Goal: Task Accomplishment & Management: Manage account settings

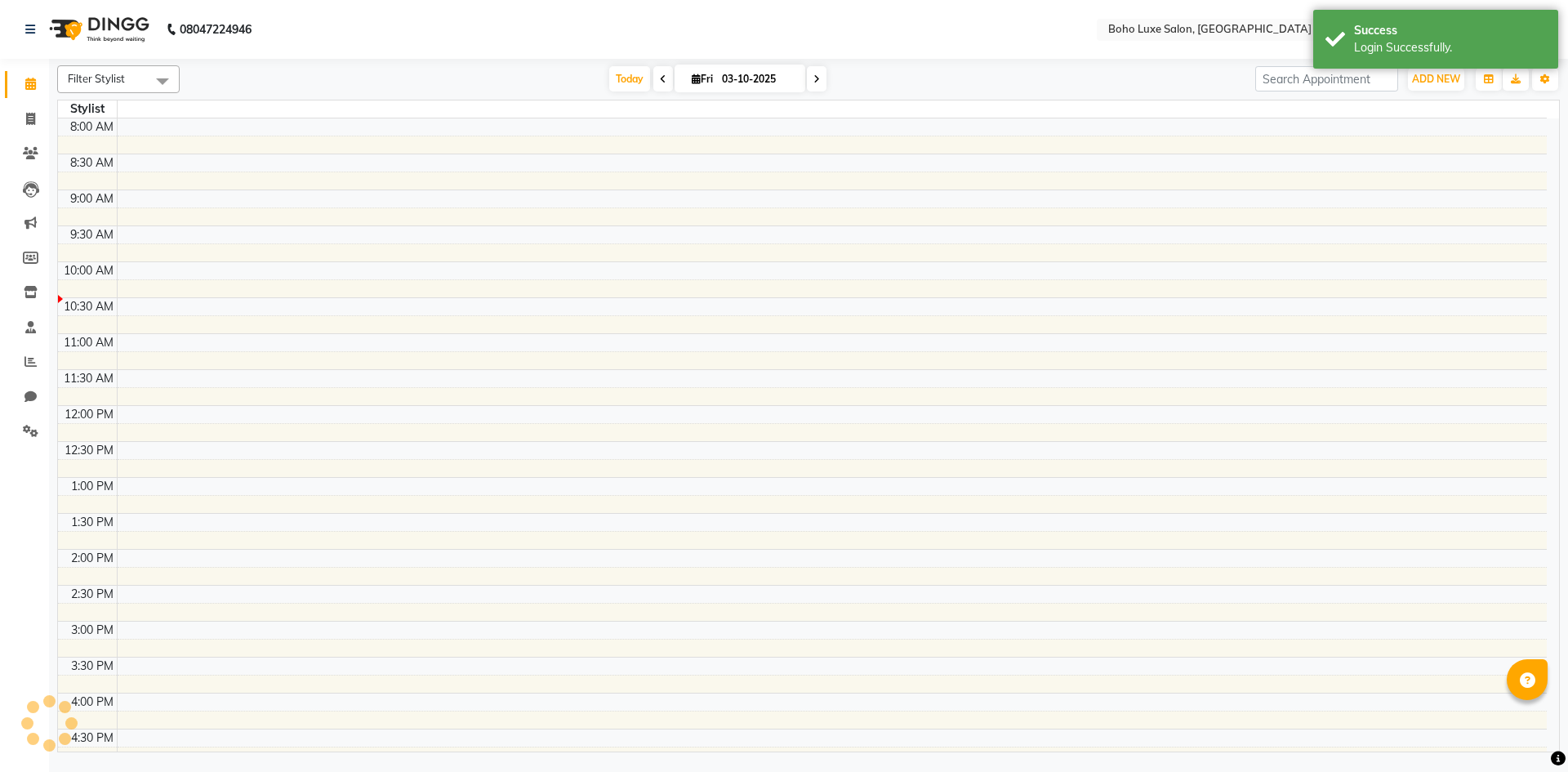
select select "en"
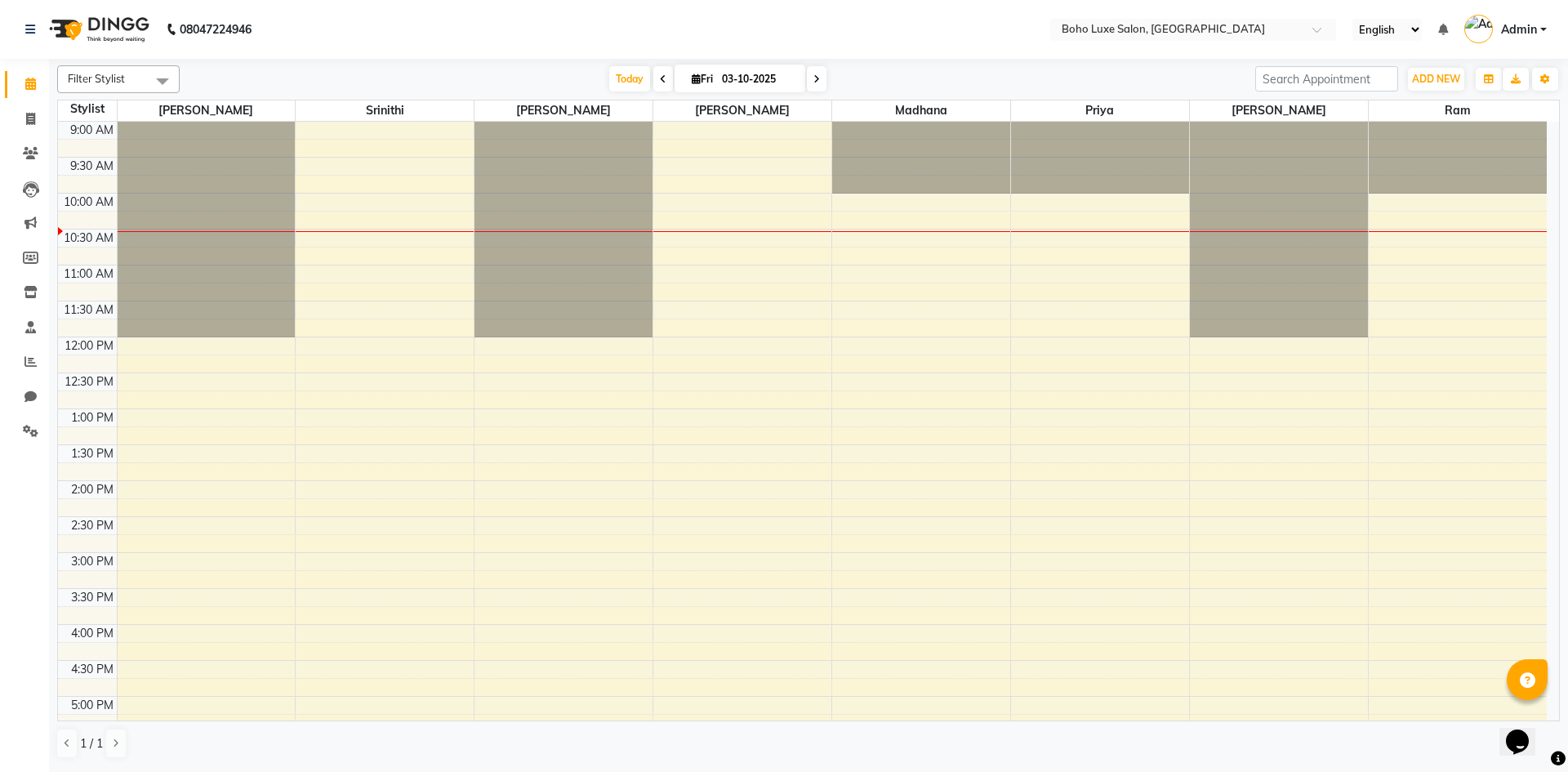
click at [660, 76] on icon at bounding box center [664, 79] width 7 height 10
type input "02-10-2025"
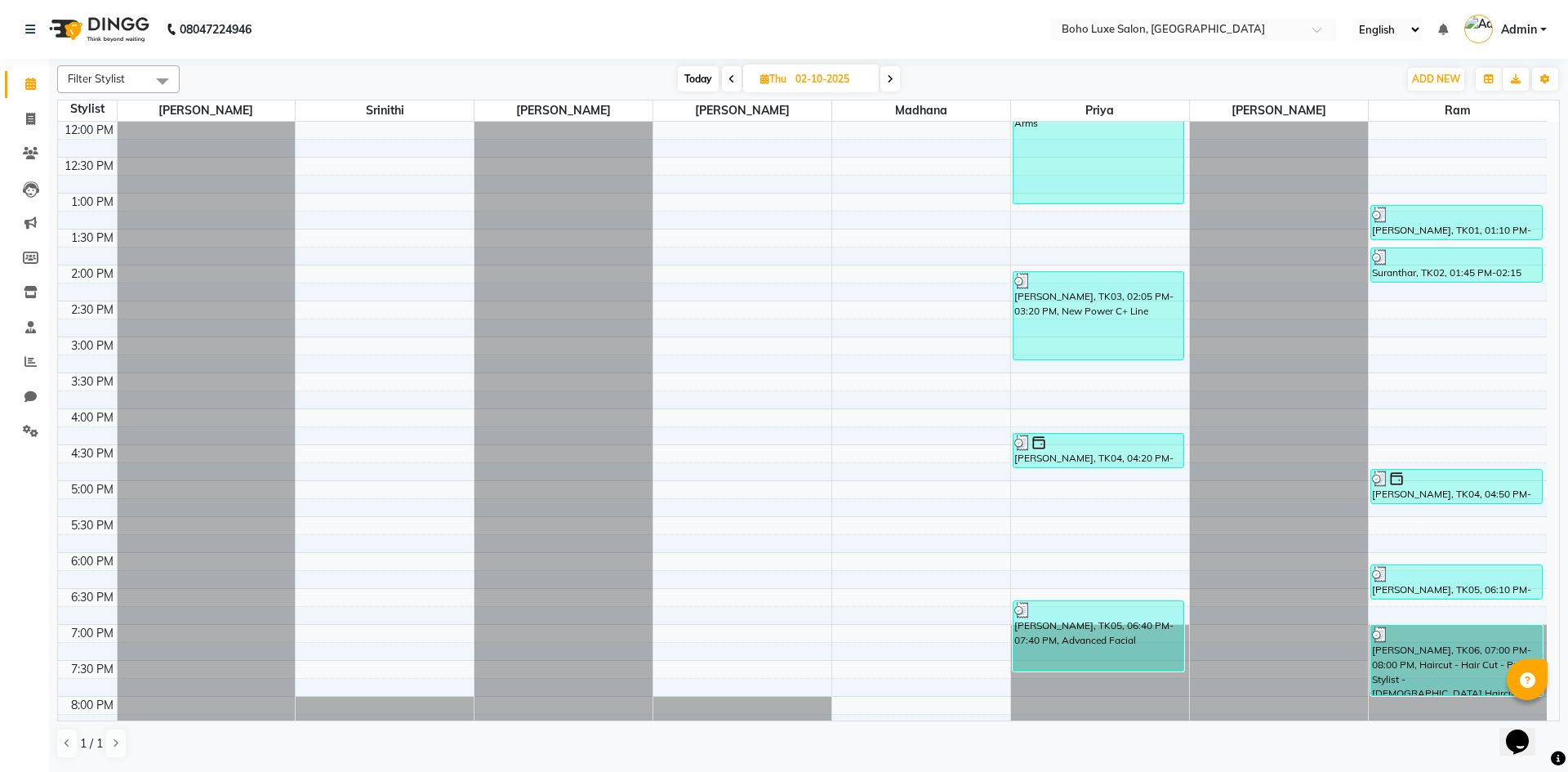
scroll to position [245, 0]
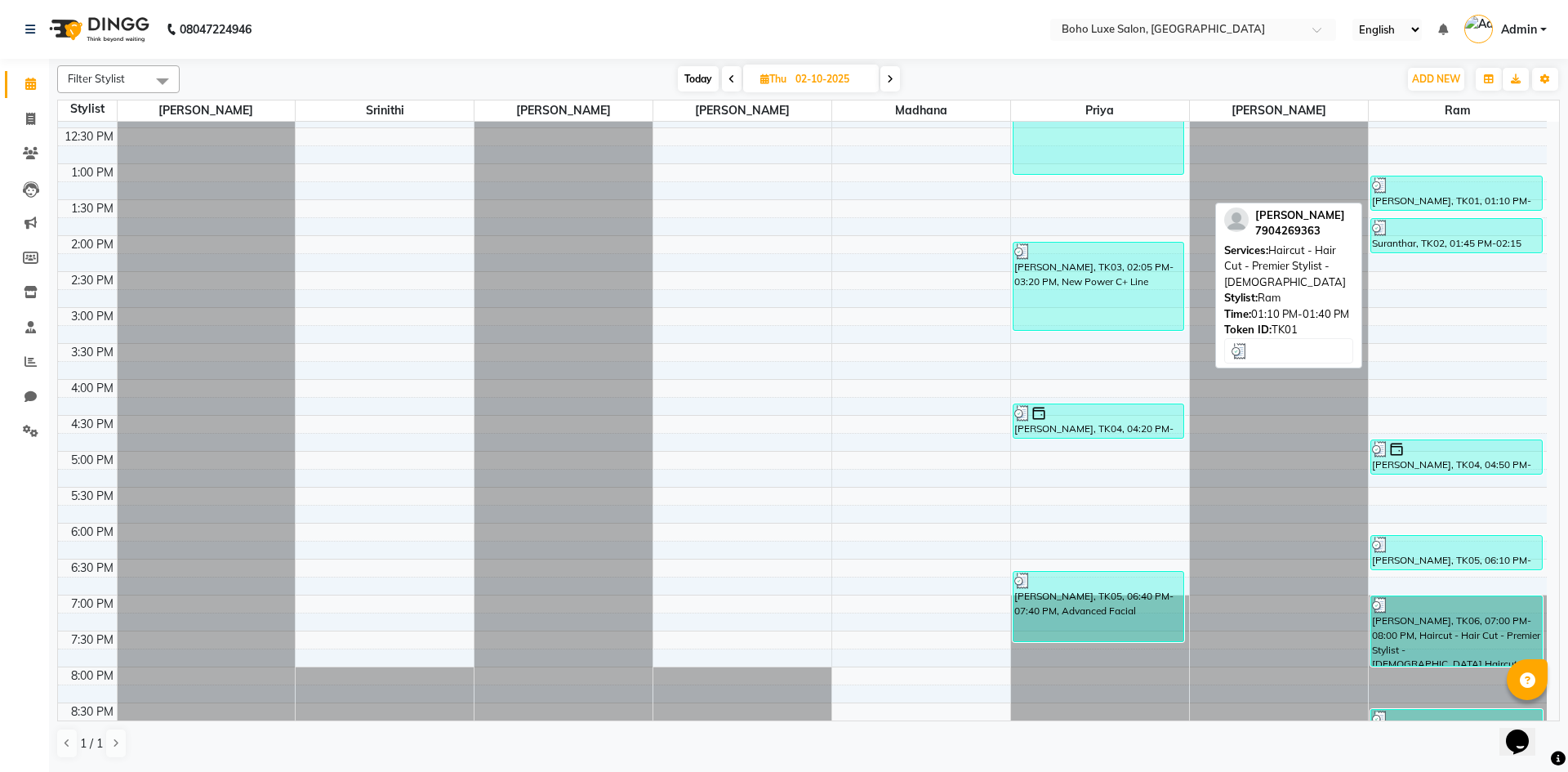
click at [1436, 200] on div "[PERSON_NAME], TK01, 01:10 PM-01:40 PM, Haircut - Hair Cut - Premier Stylist - …" at bounding box center [1456, 193] width 171 height 34
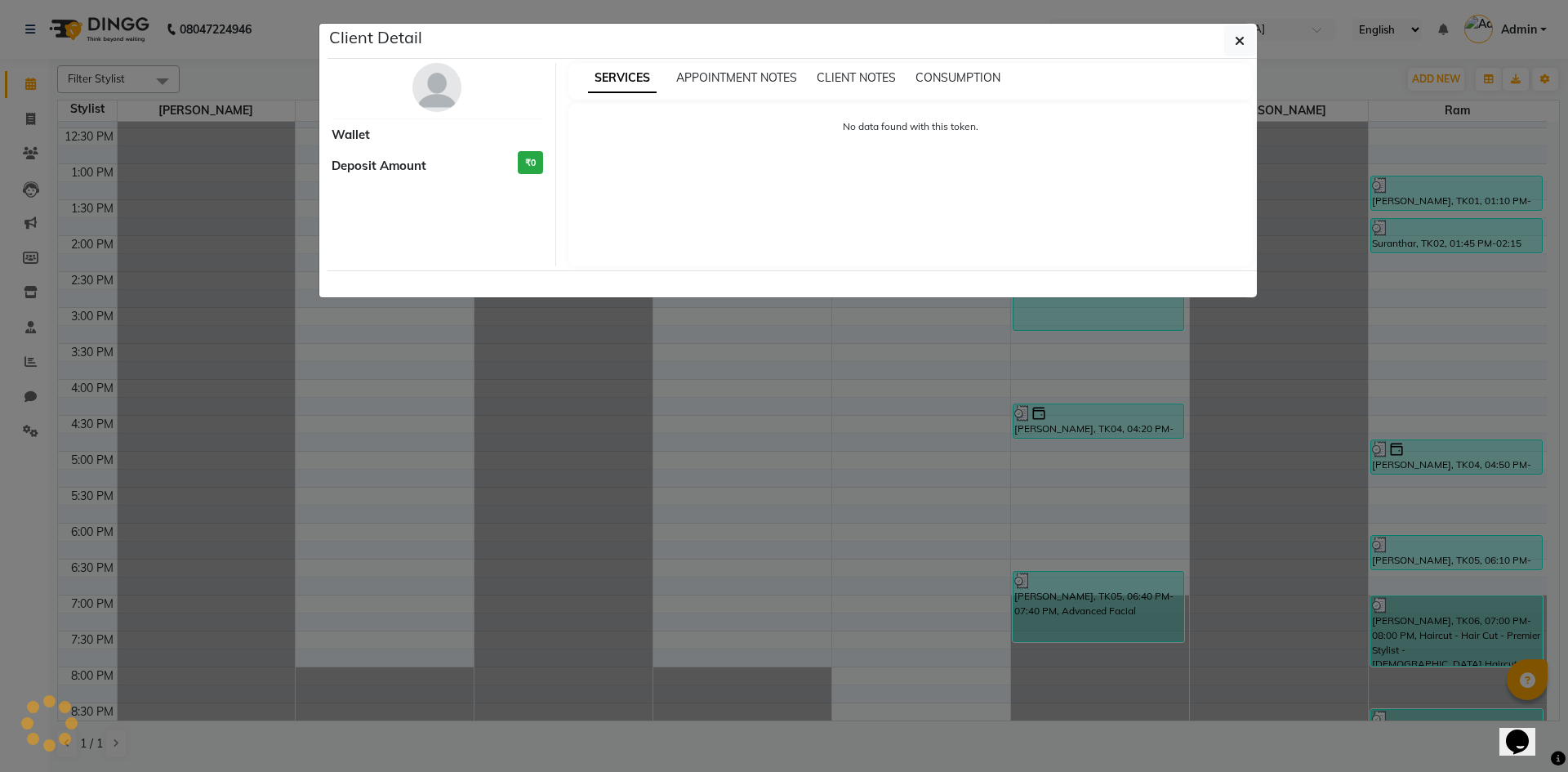
select select "3"
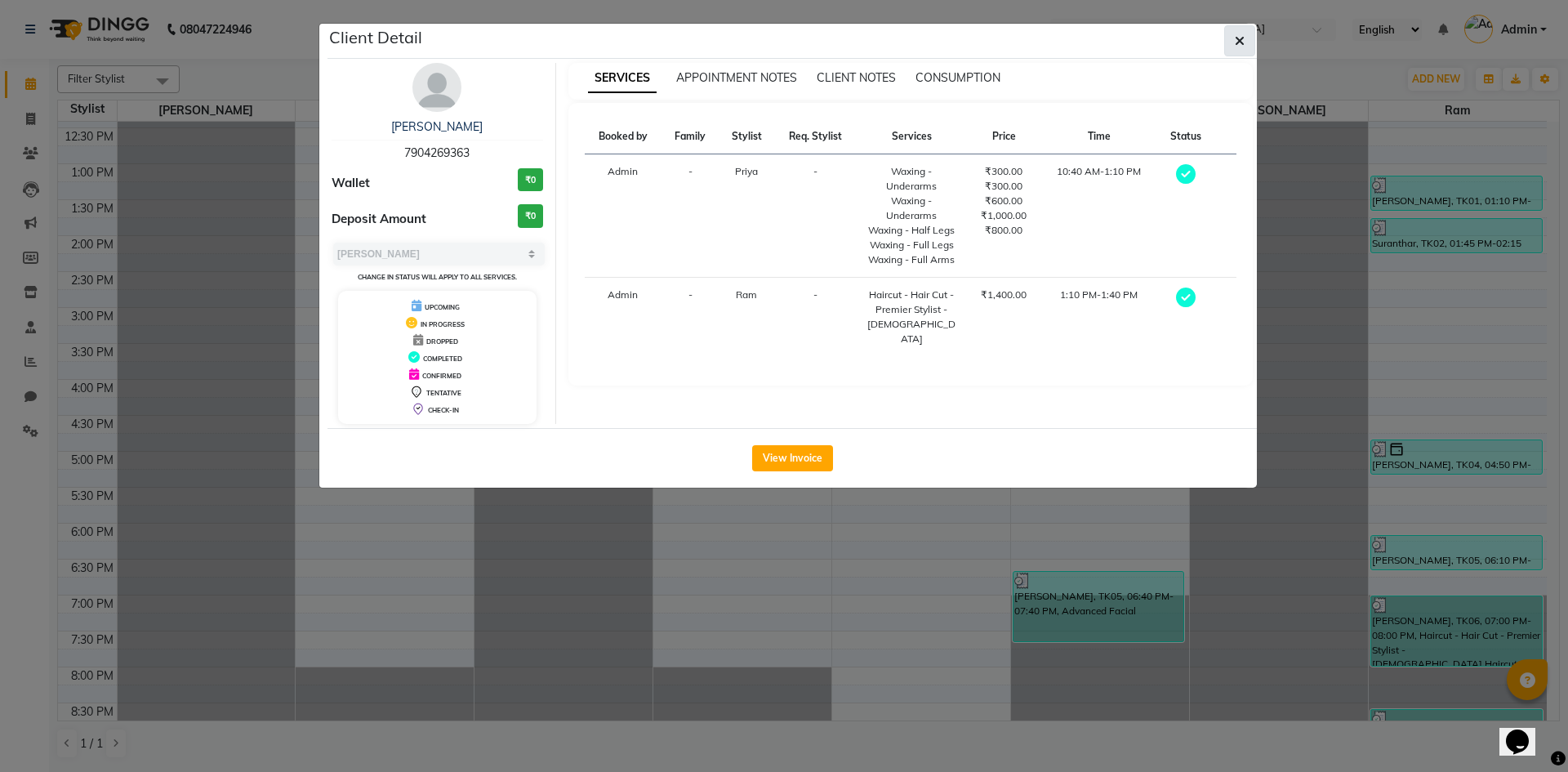
click at [1230, 37] on button "button" at bounding box center [1240, 41] width 31 height 31
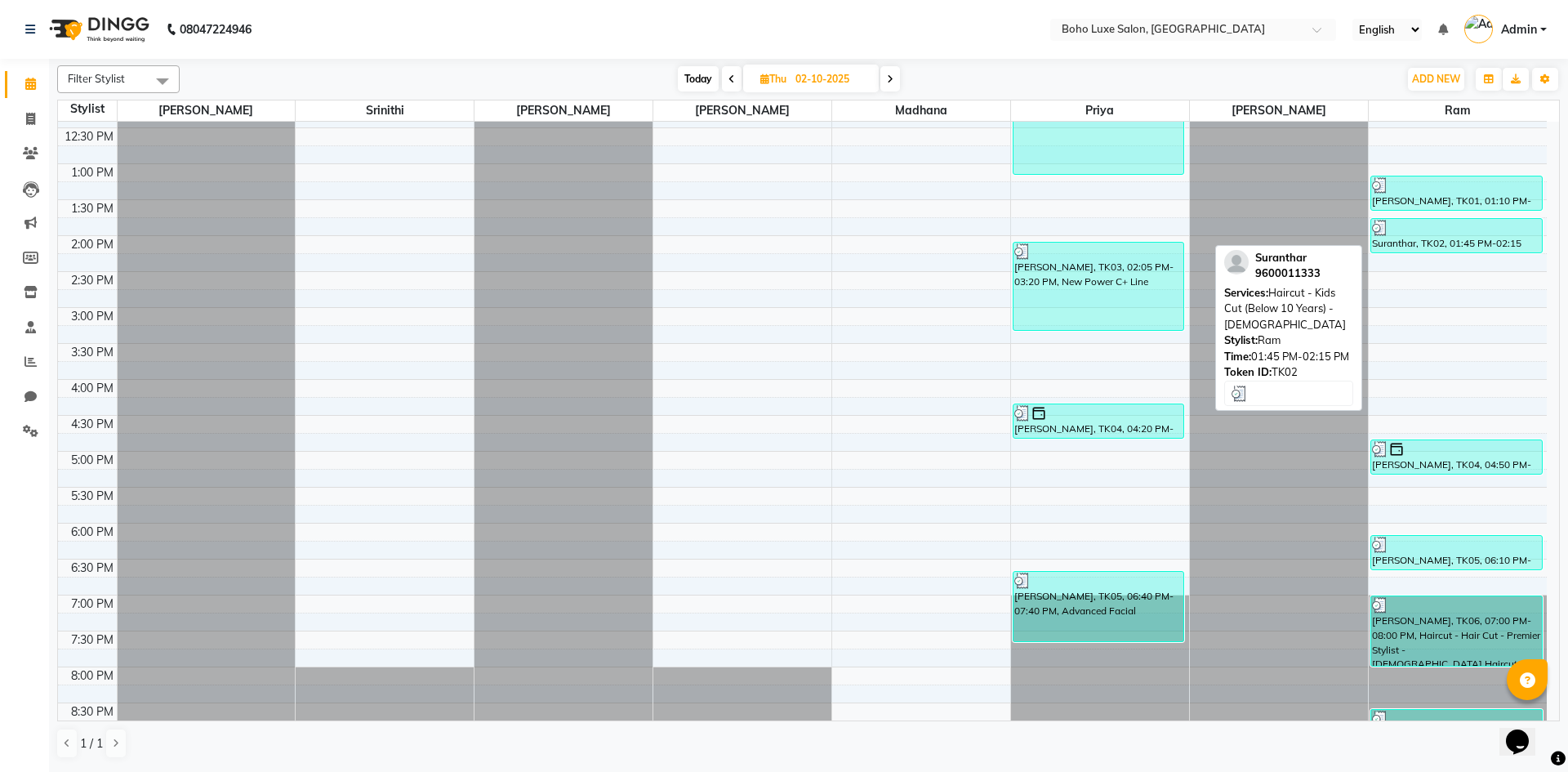
click at [1425, 243] on div "Suranthar, TK02, 01:45 PM-02:15 PM, Haircut - Kids Cut (Below 10 Years) - [DEMO…" at bounding box center [1456, 235] width 171 height 34
select select "3"
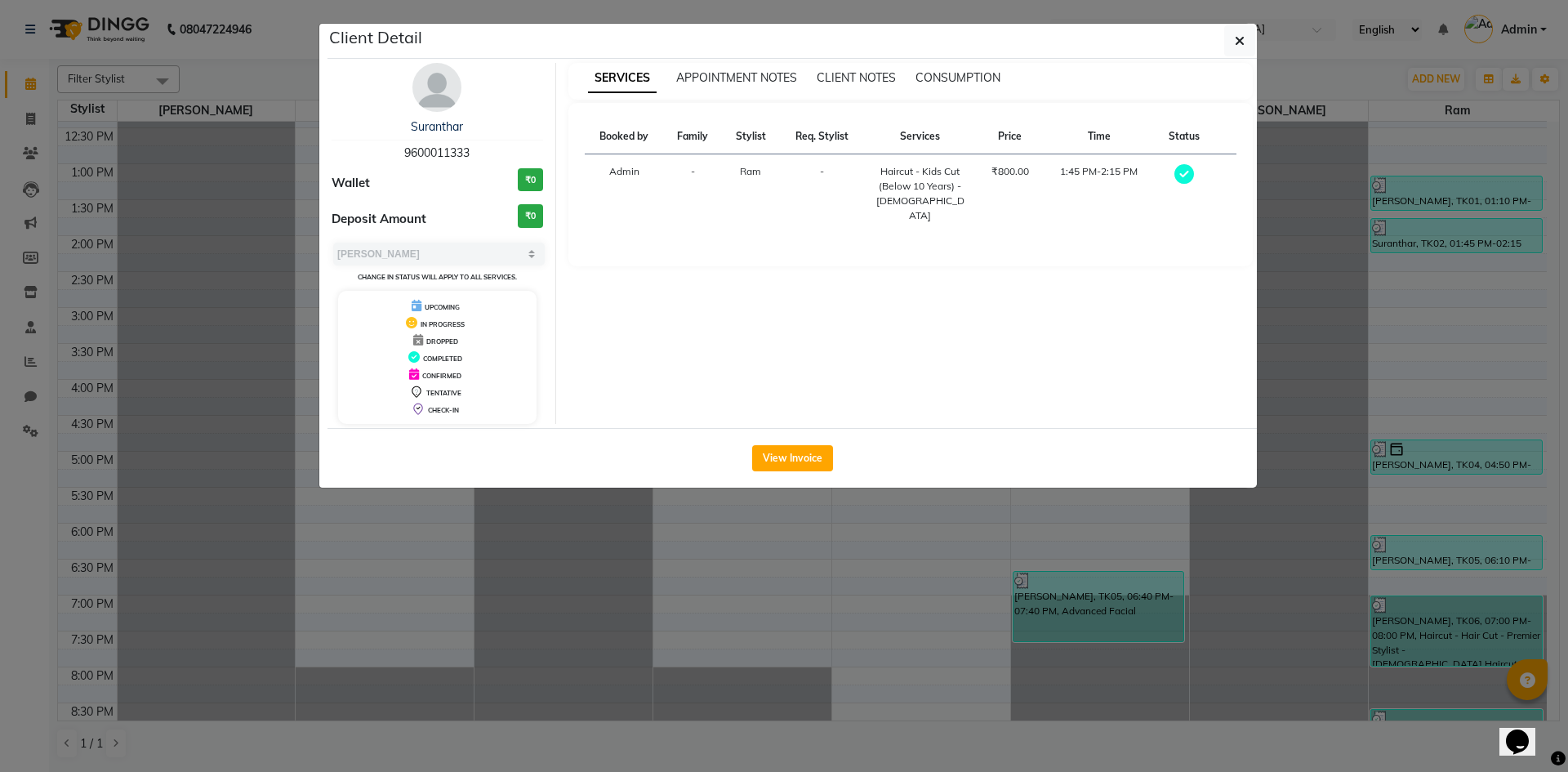
click at [1358, 275] on ngb-modal-window "Client Detail Suranthar 9600011333 Wallet ₹0 Deposit Amount ₹0 Select MARK DONE…" at bounding box center [784, 386] width 1568 height 772
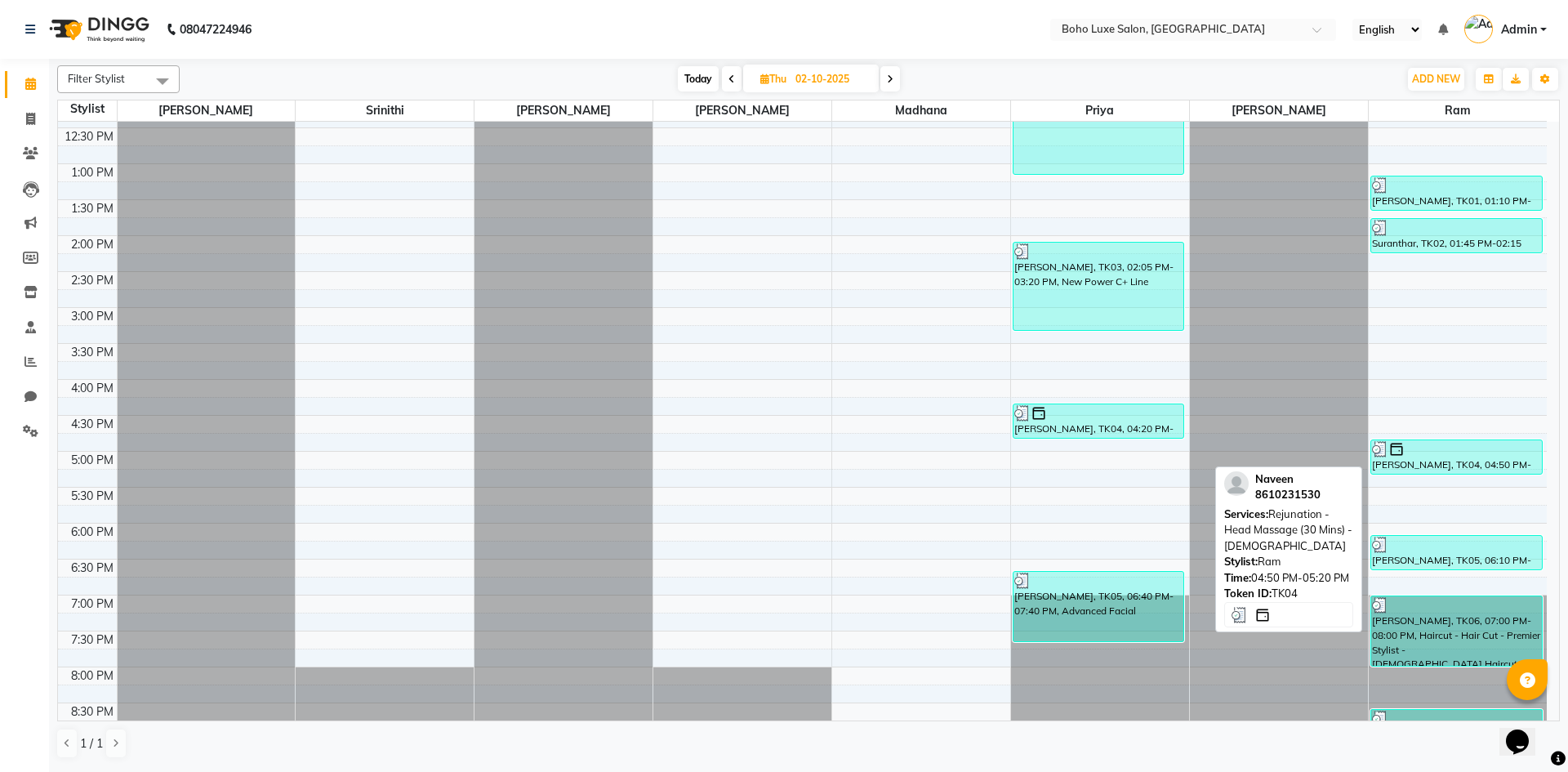
click at [1439, 452] on div at bounding box center [1456, 449] width 169 height 17
select select "3"
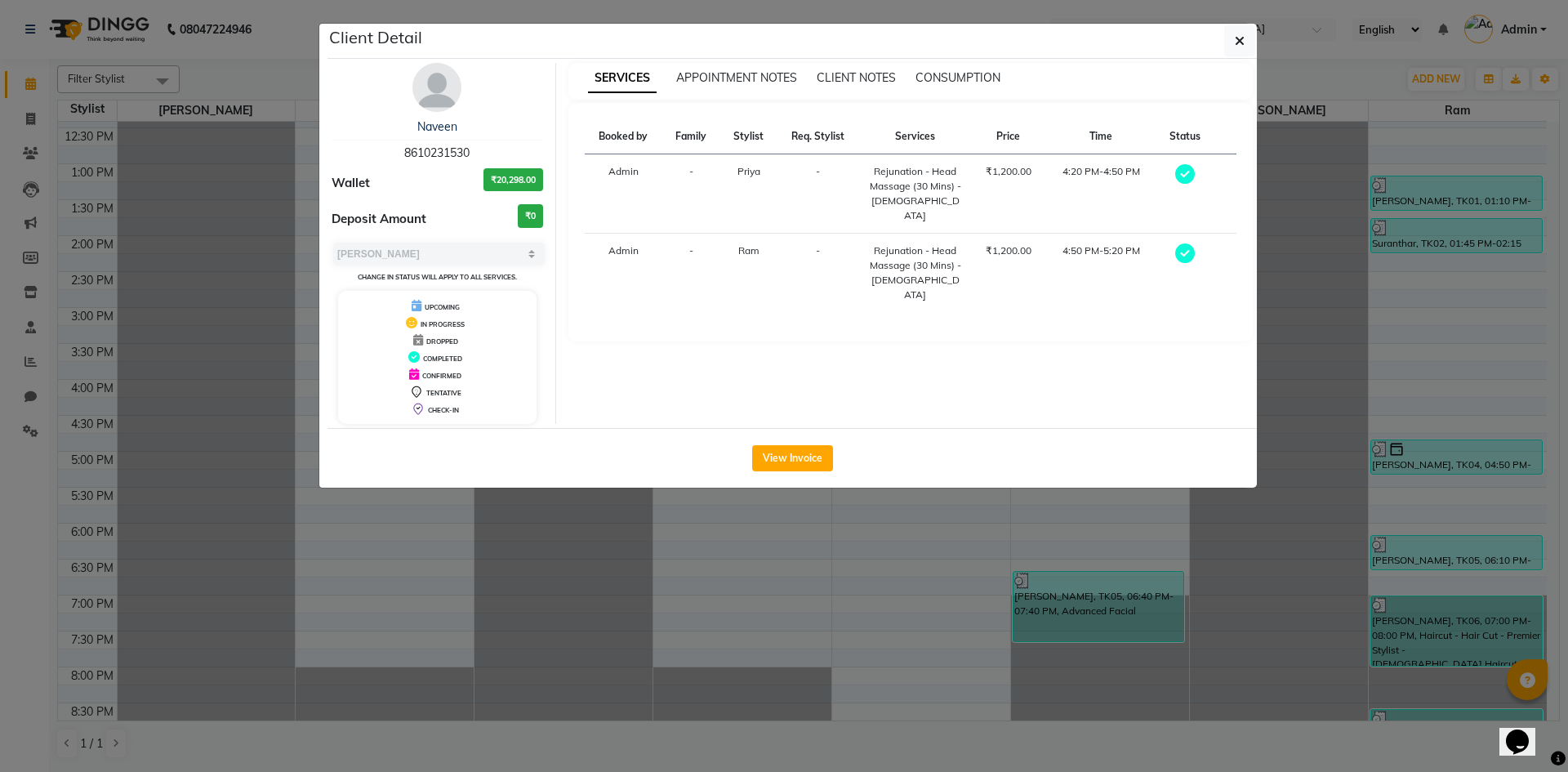
click at [1410, 448] on ngb-modal-window "Client Detail Naveen 8610231530 Wallet ₹20,298.00 Deposit Amount ₹0 Select MARK…" at bounding box center [784, 386] width 1568 height 772
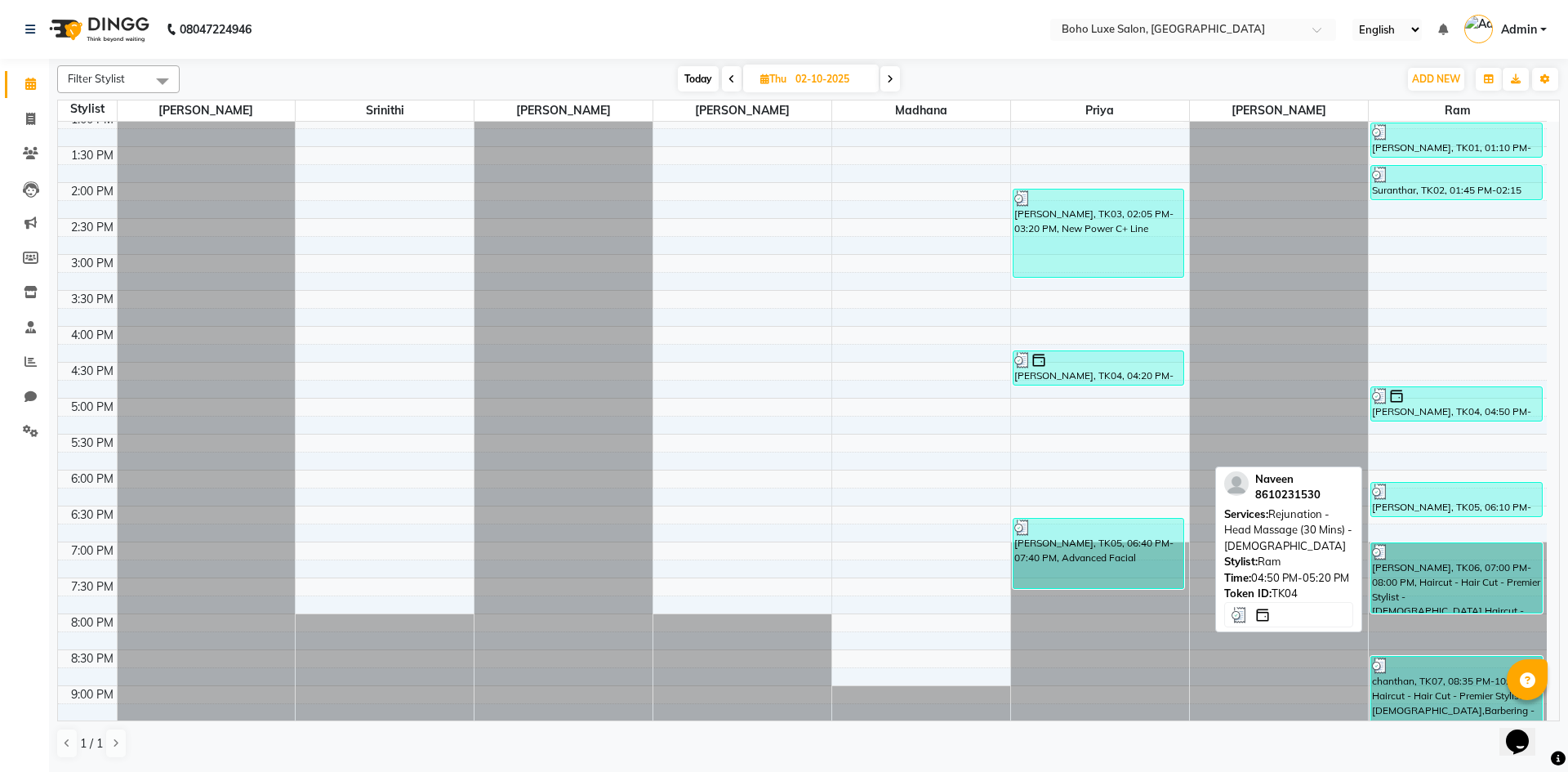
scroll to position [335, 0]
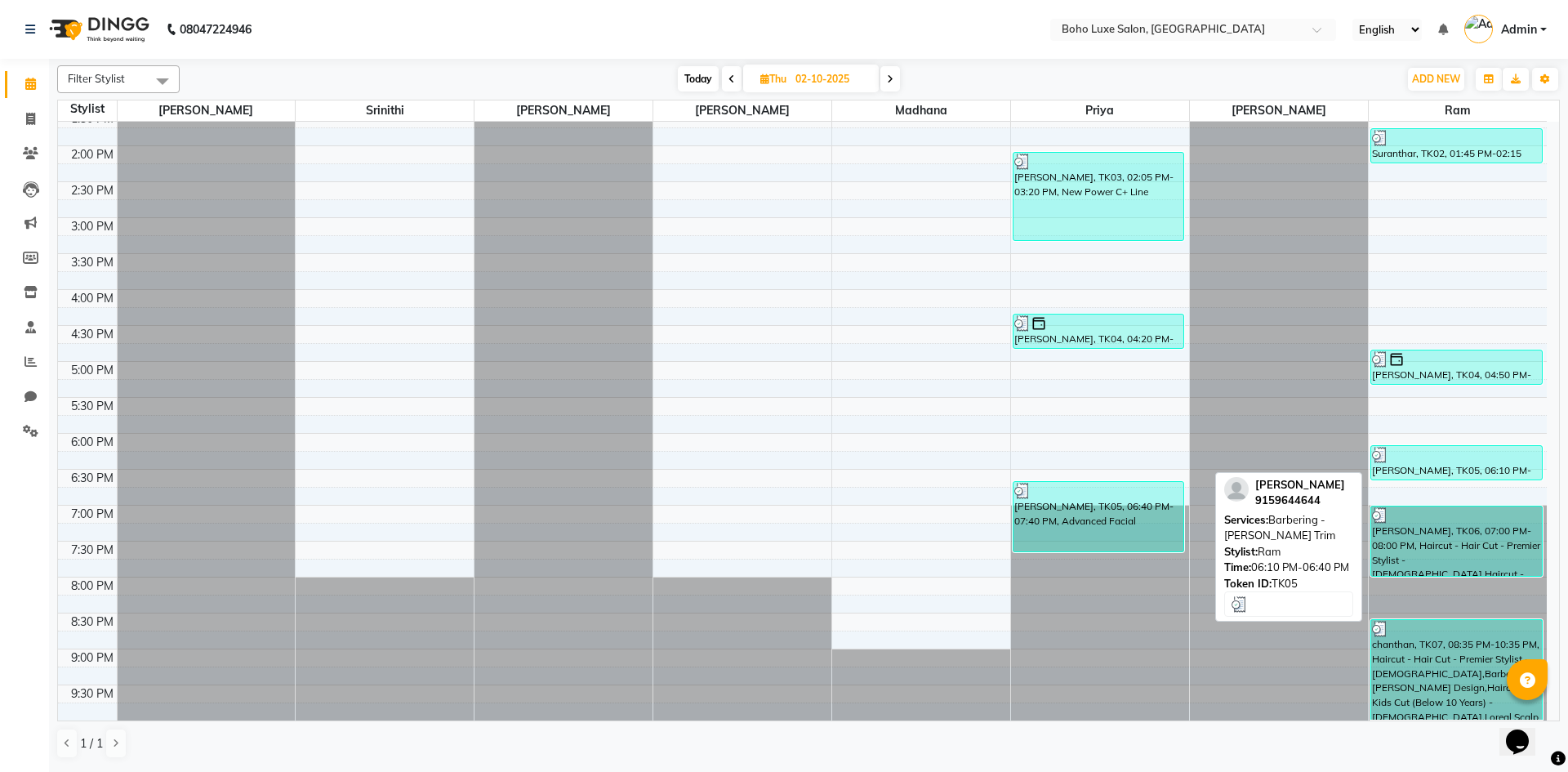
click at [1413, 456] on div at bounding box center [1456, 455] width 169 height 17
select select "3"
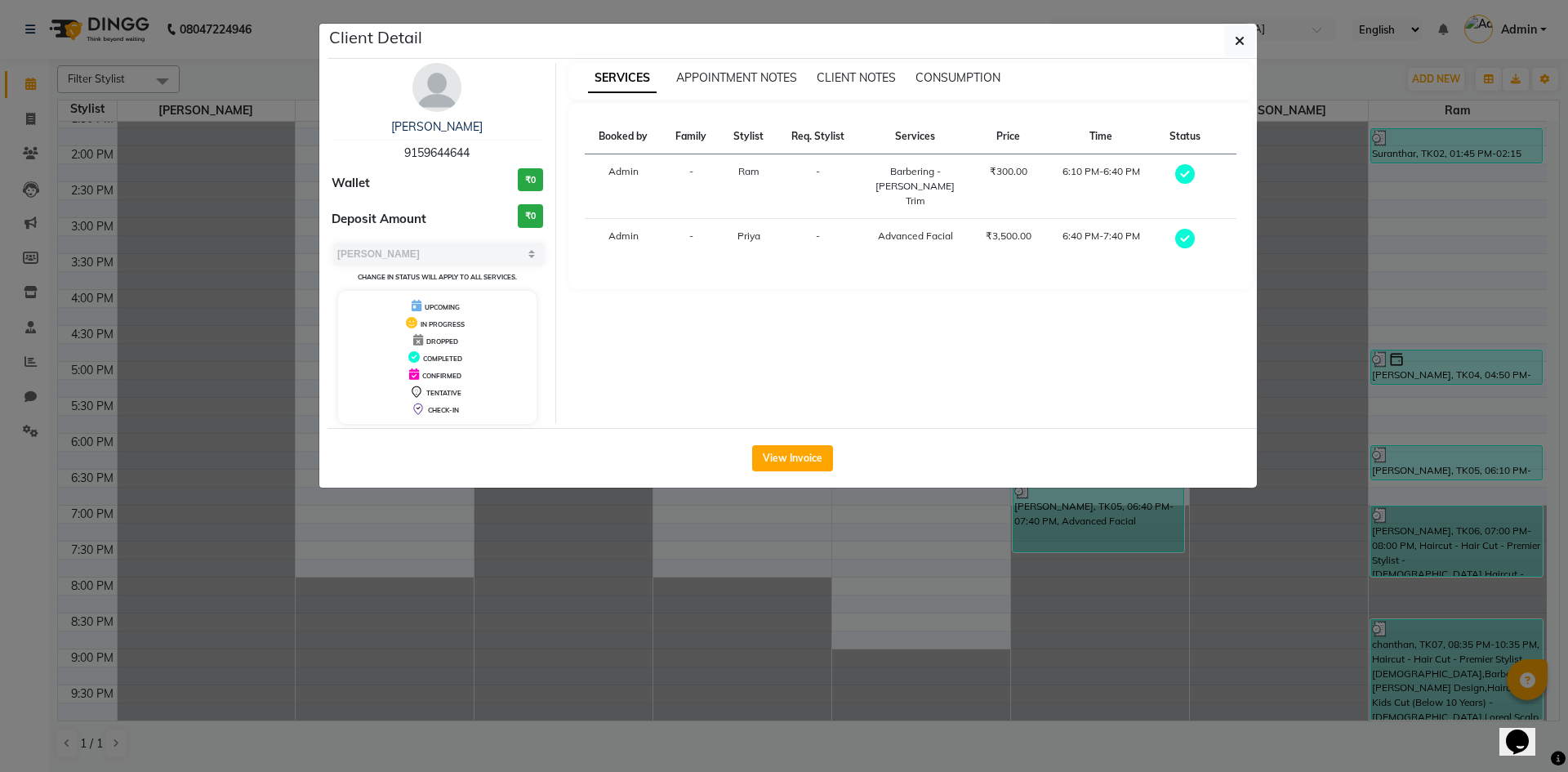
click at [1415, 445] on ngb-modal-window "Client Detail [PERSON_NAME] 9159644644 Wallet ₹0 Deposit Amount ₹0 Select MARK …" at bounding box center [784, 386] width 1568 height 772
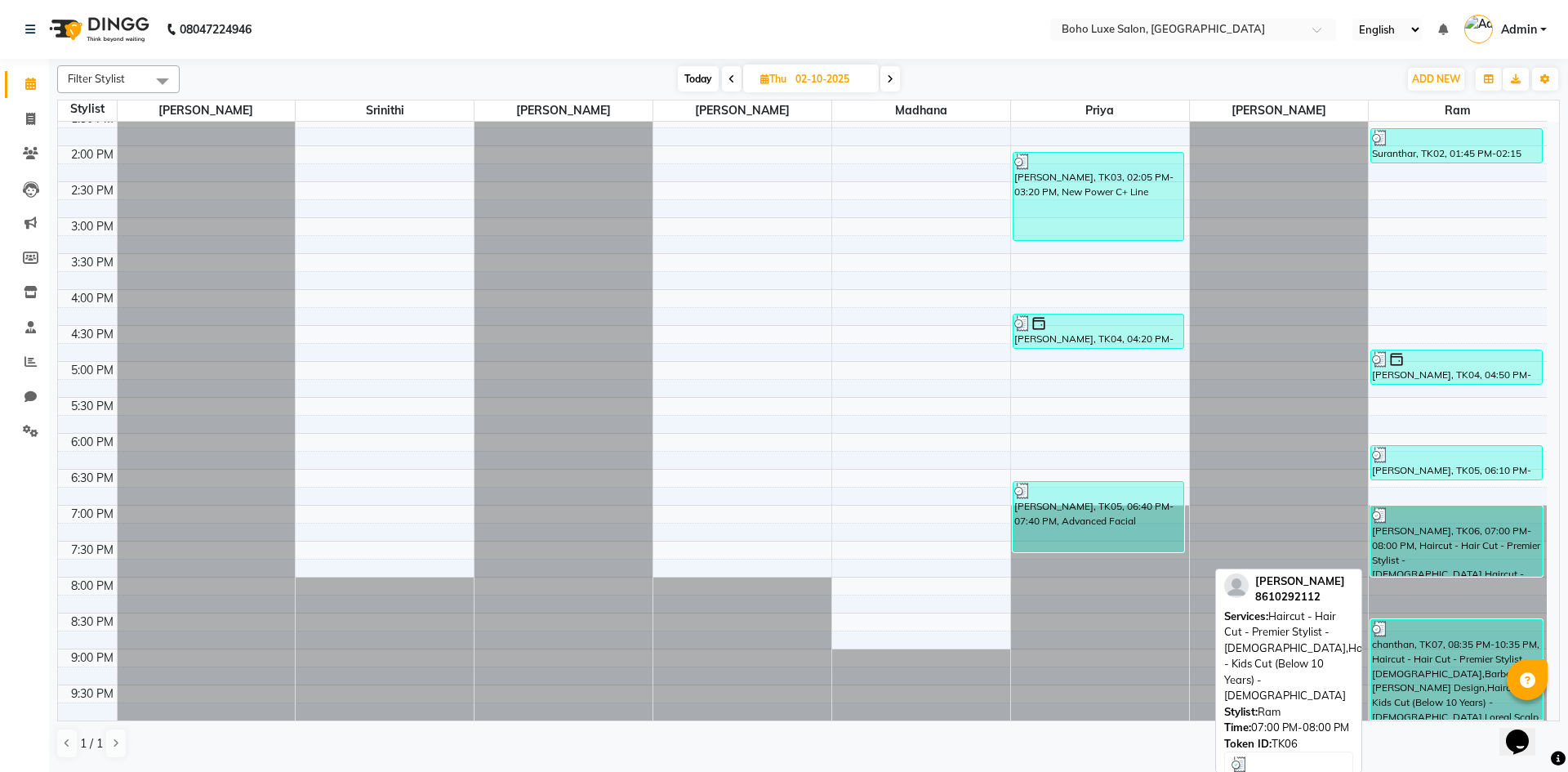
click at [1400, 530] on div "[PERSON_NAME], TK06, 07:00 PM-08:00 PM, Haircut - Hair Cut - Premier Stylist - …" at bounding box center [1456, 541] width 171 height 69
select select "3"
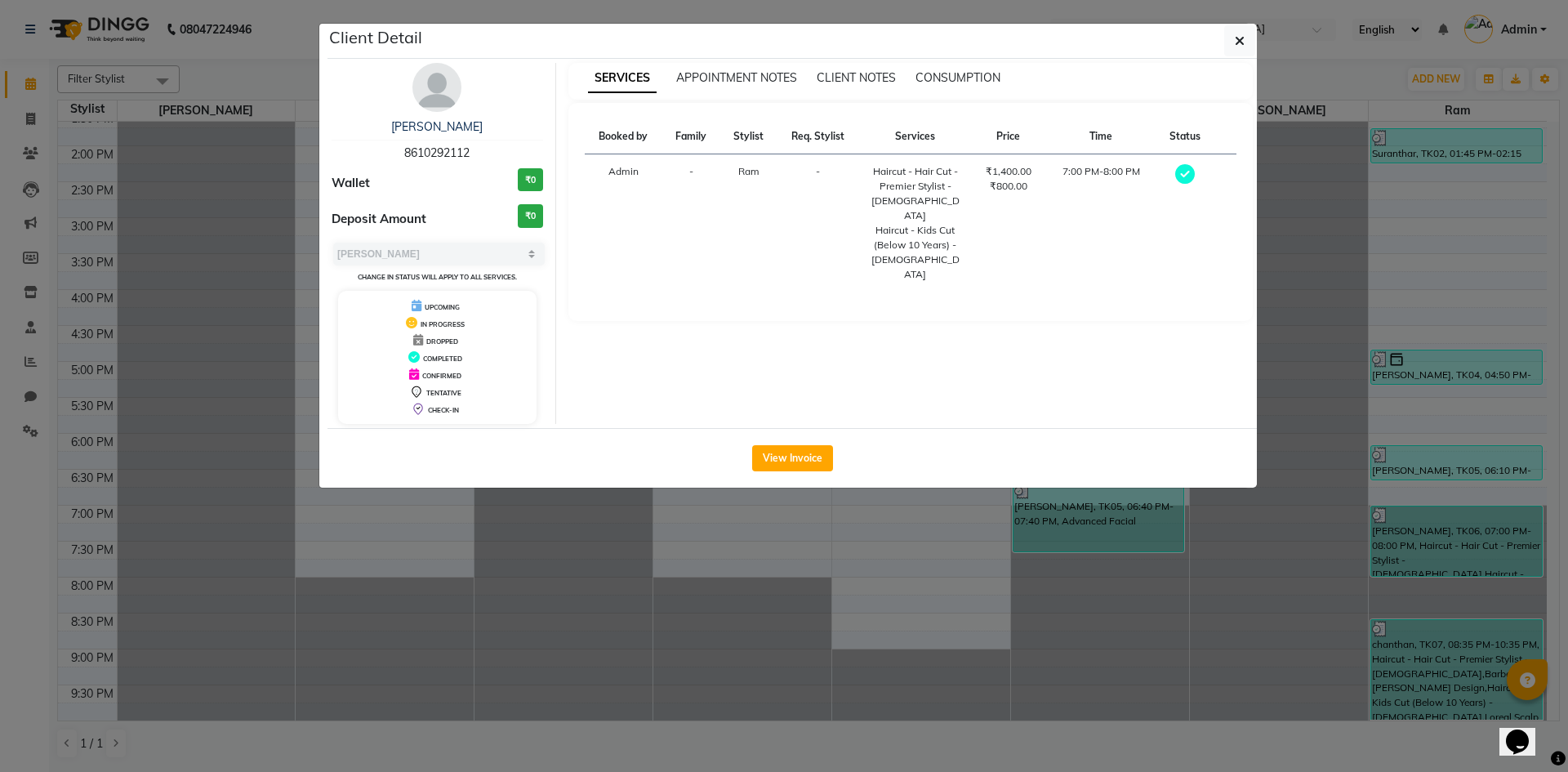
click at [1485, 489] on ngb-modal-window "Client Detail [PERSON_NAME] 8610292112 Wallet ₹0 Deposit Amount ₹0 Select MARK …" at bounding box center [784, 386] width 1568 height 772
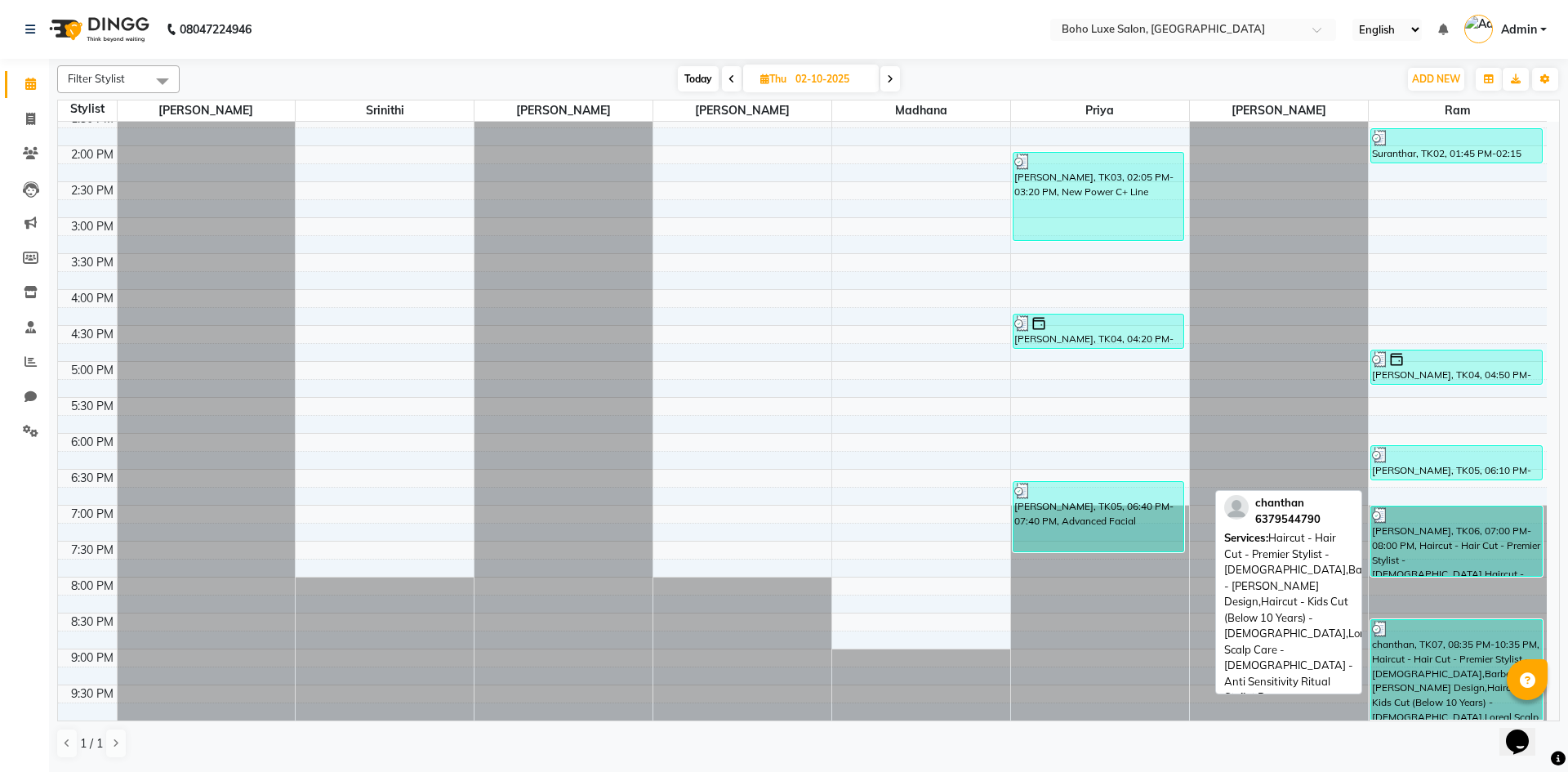
click at [1500, 667] on div "chanthan, TK07, 08:35 PM-10:35 PM, Haircut - Hair Cut - Premier Stylist - [DEMO…" at bounding box center [1456, 670] width 171 height 100
select select "3"
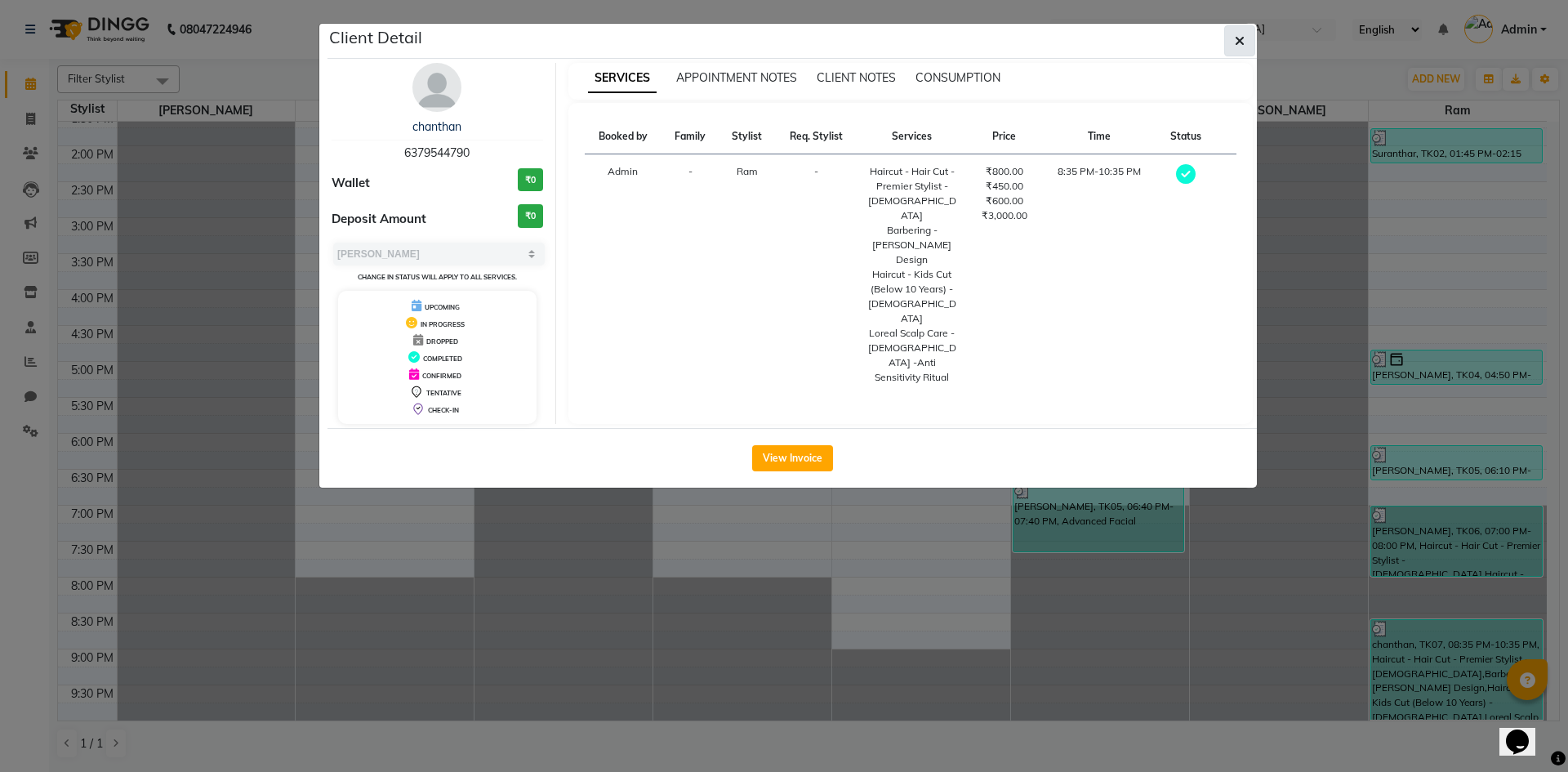
click at [1233, 49] on button "button" at bounding box center [1240, 41] width 31 height 31
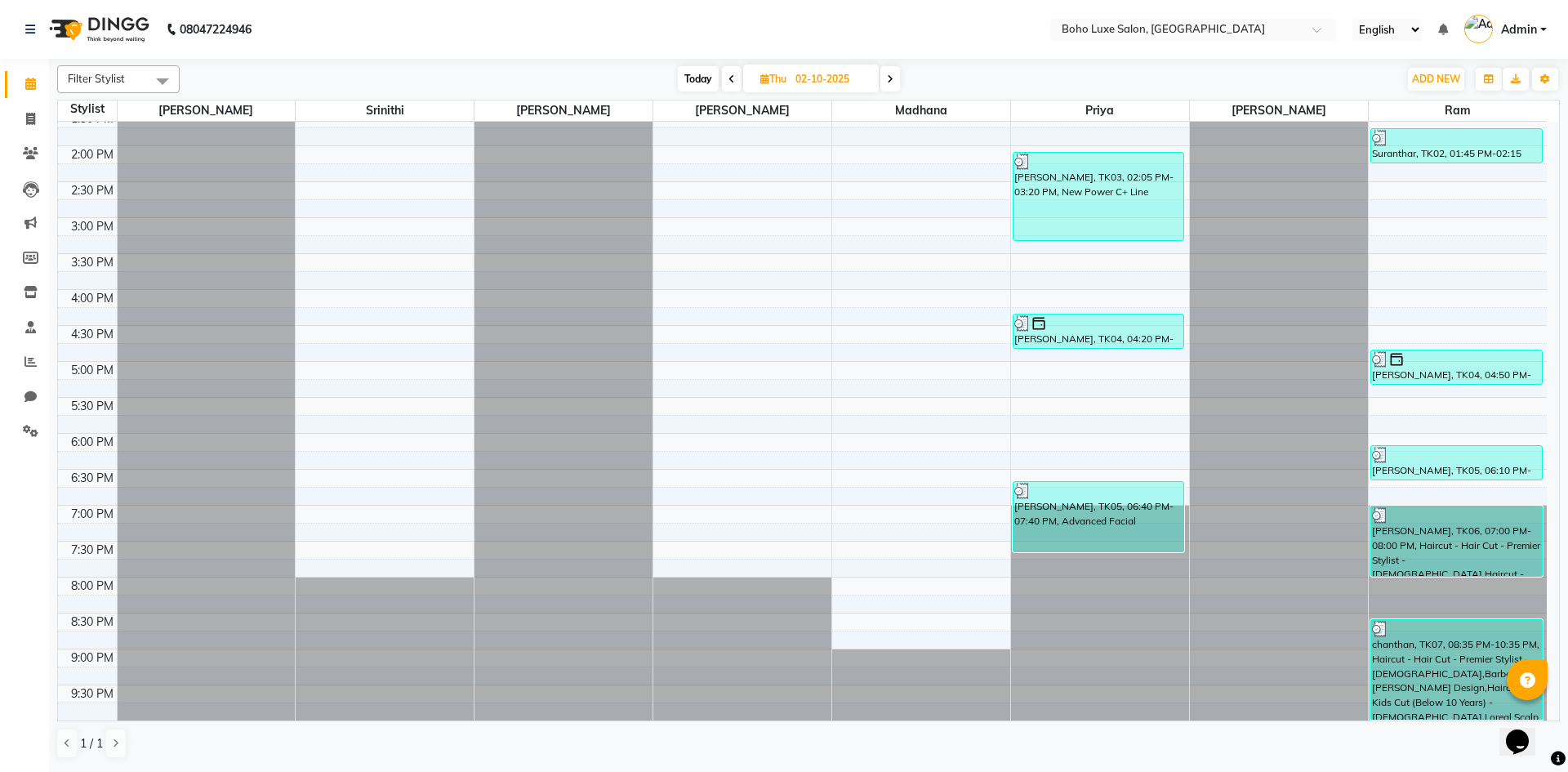
click at [899, 73] on span at bounding box center [890, 78] width 20 height 26
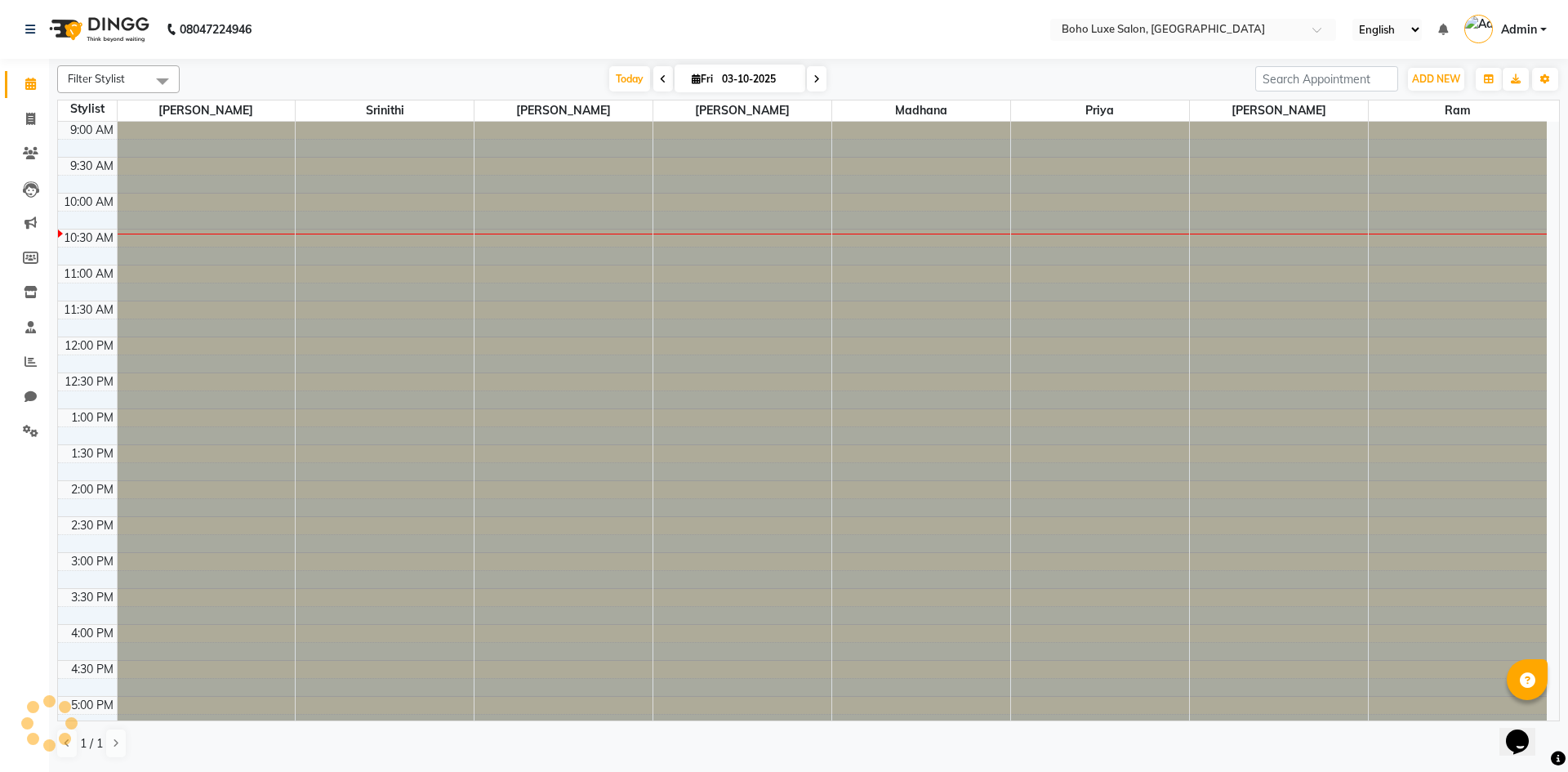
scroll to position [73, 0]
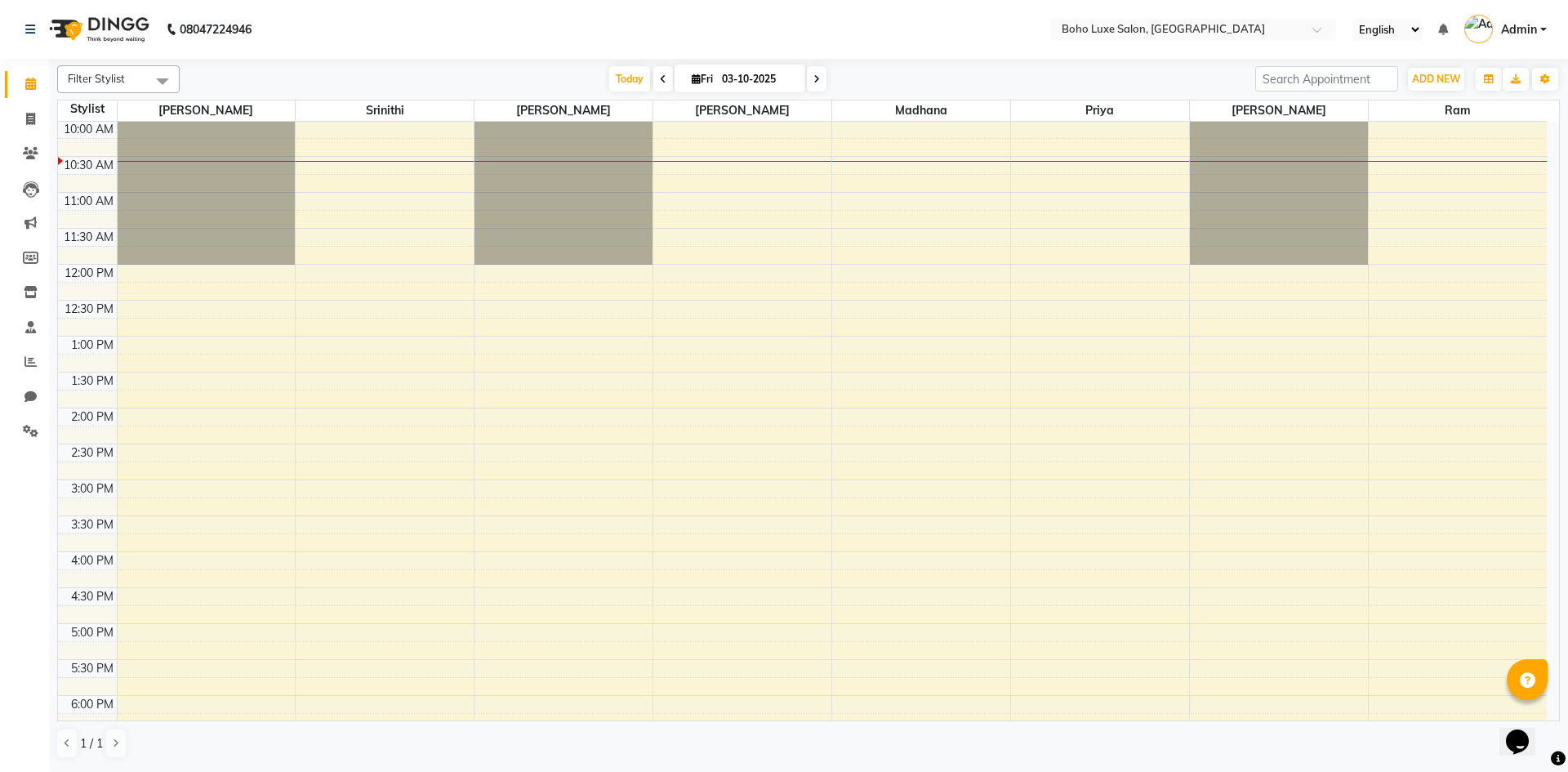
click at [661, 78] on icon at bounding box center [664, 79] width 7 height 10
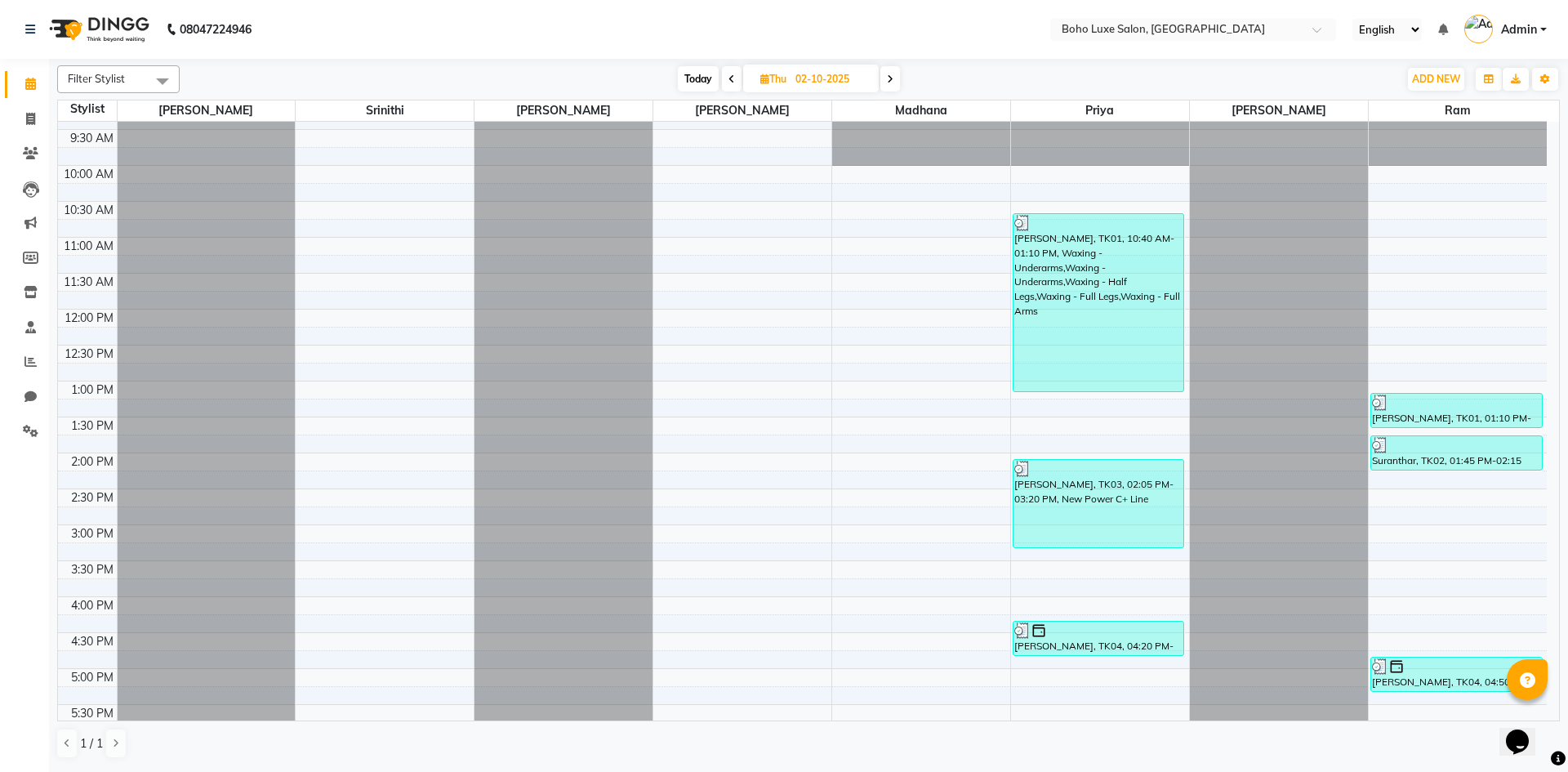
scroll to position [0, 0]
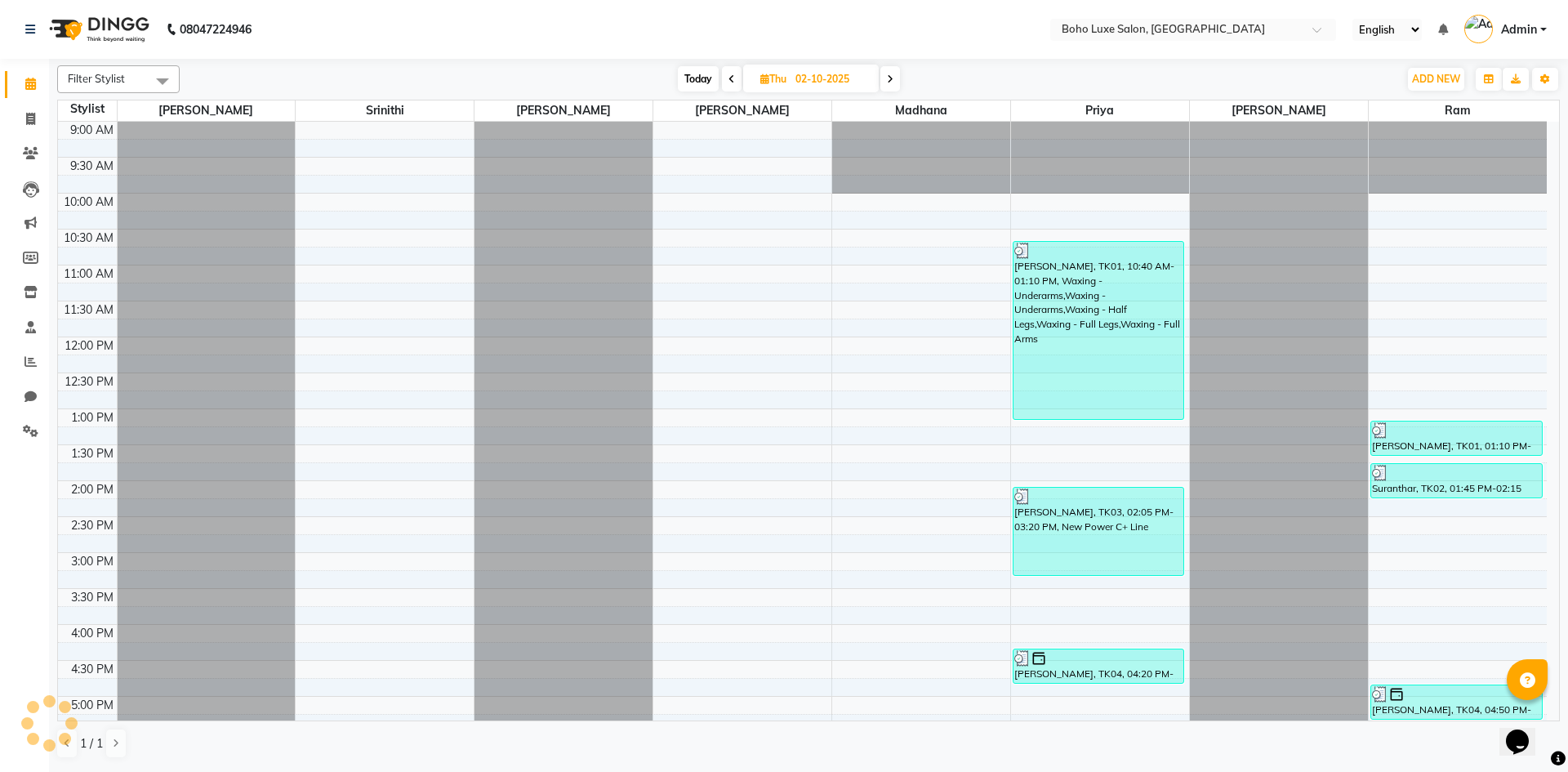
click at [894, 79] on icon at bounding box center [890, 79] width 7 height 10
type input "03-10-2025"
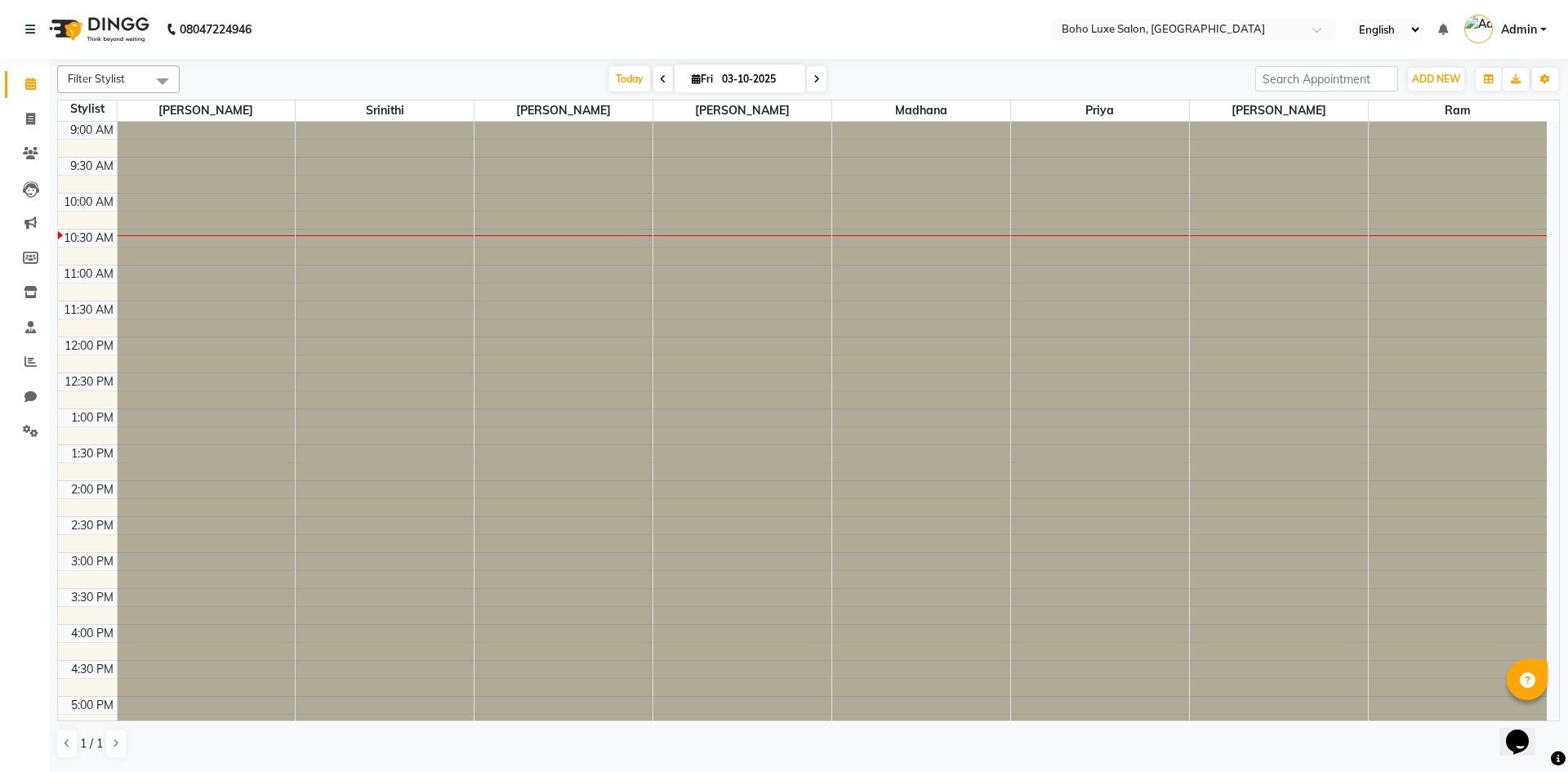
scroll to position [73, 0]
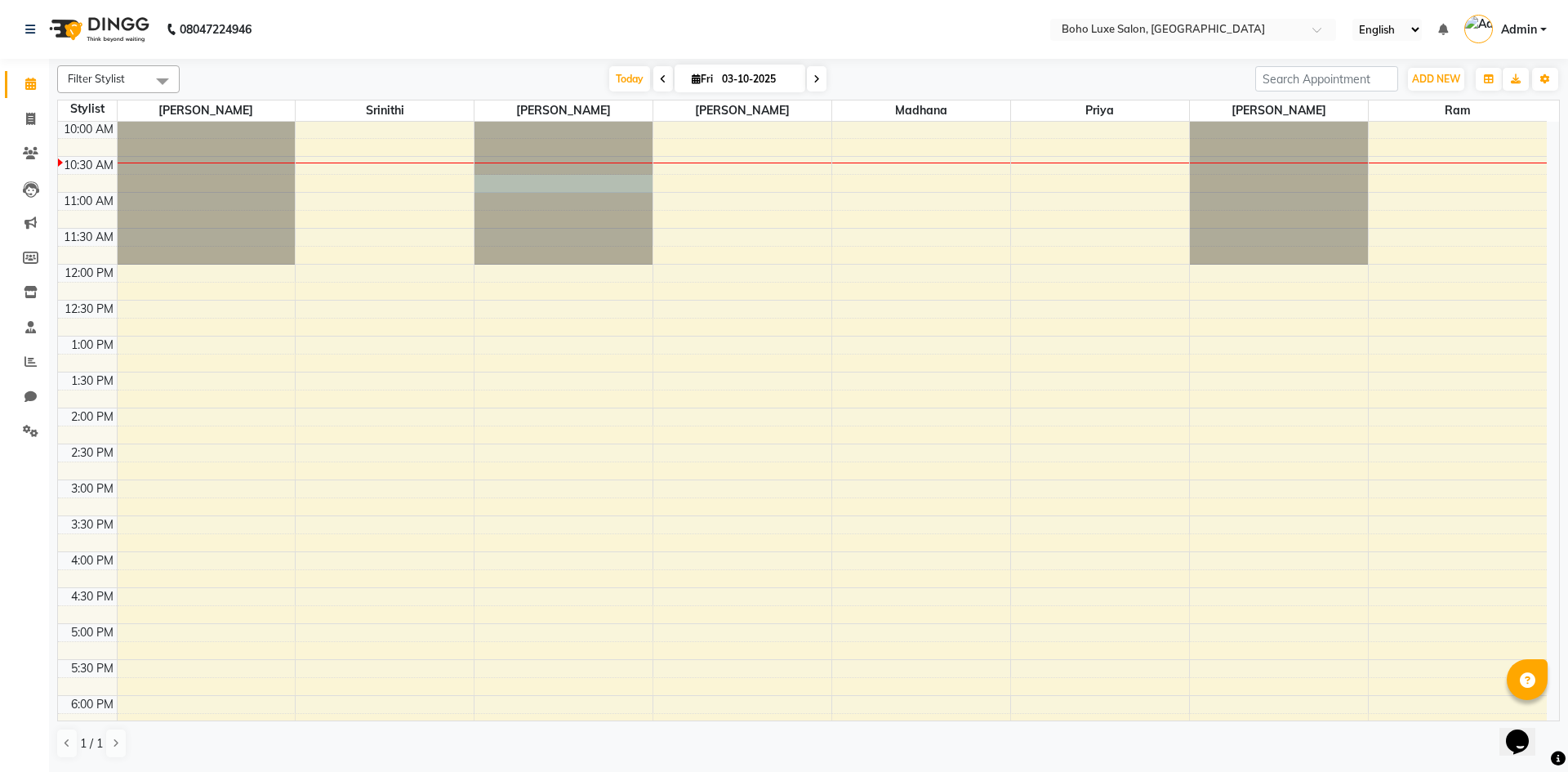
click at [569, 49] on div at bounding box center [564, 49] width 178 height 0
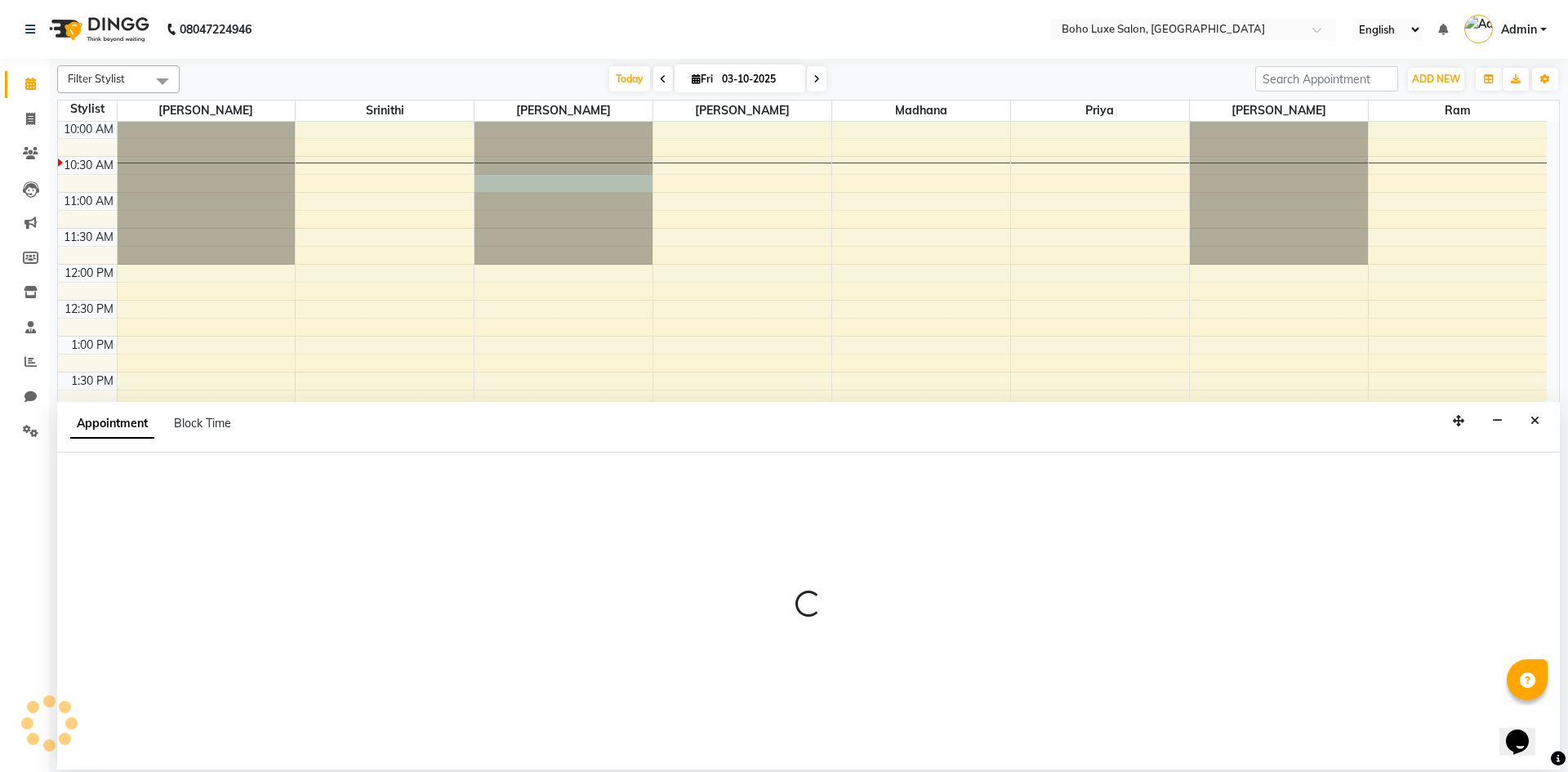
select select "68513"
select select "645"
select select "tentative"
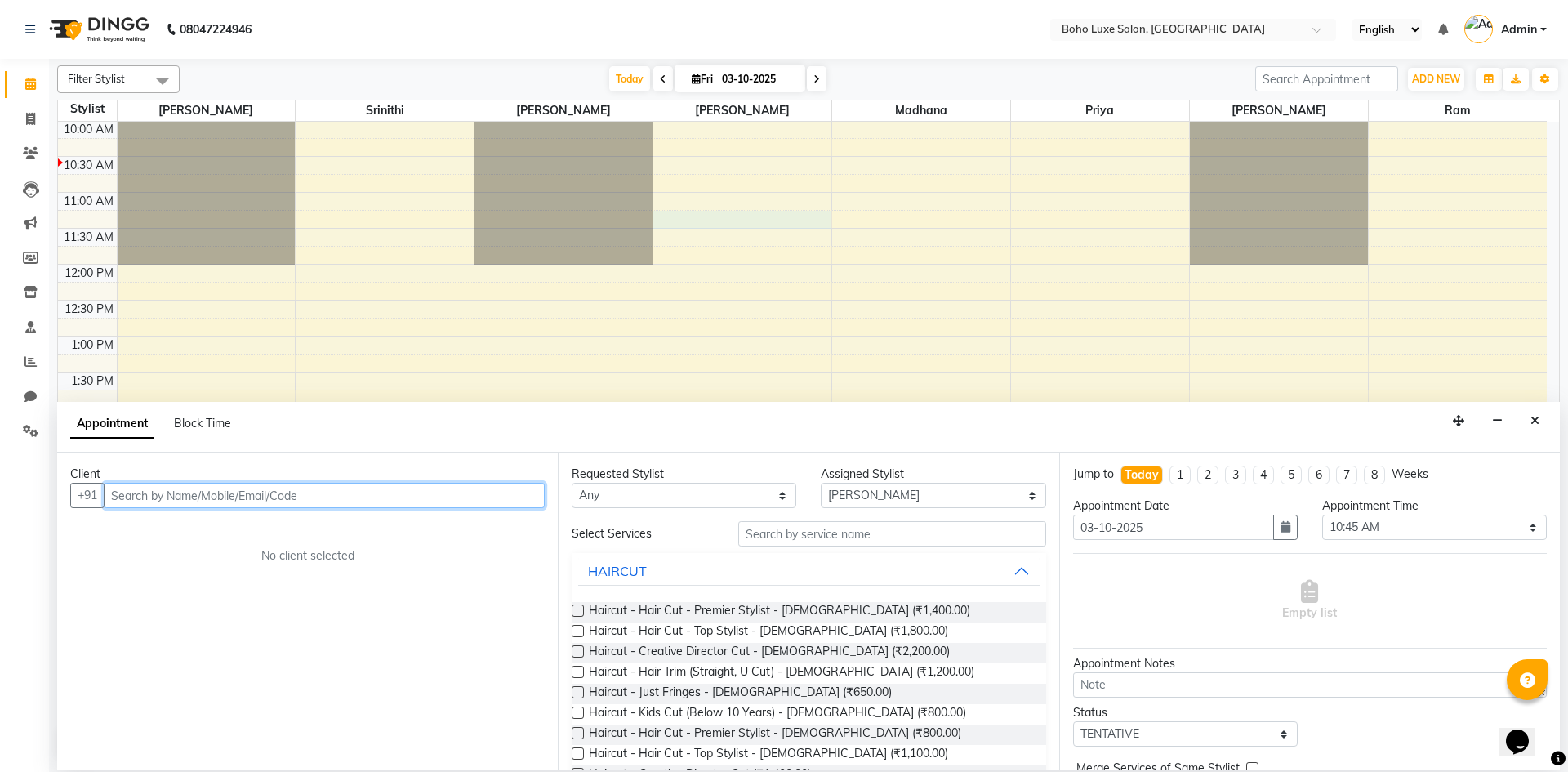
click at [698, 215] on div "9:00 AM 9:30 AM 10:00 AM 10:30 AM 11:00 AM 11:30 AM 12:00 PM 12:30 PM 1:00 PM 1…" at bounding box center [802, 515] width 1489 height 934
click at [1528, 418] on button "Close" at bounding box center [1534, 421] width 24 height 26
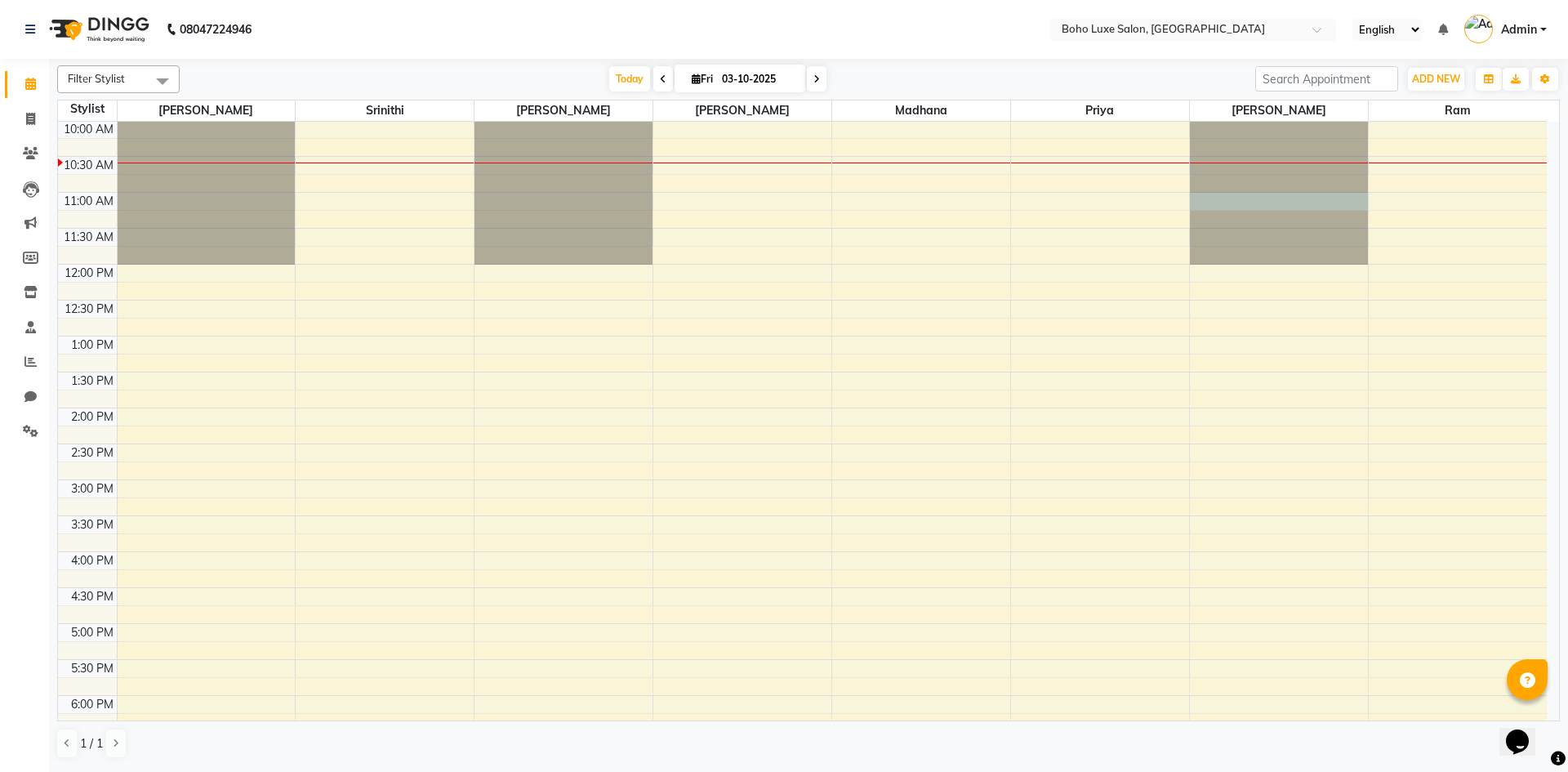
click at [1291, 49] on div at bounding box center [1279, 49] width 178 height 0
select select "84056"
select select "660"
select select "tentative"
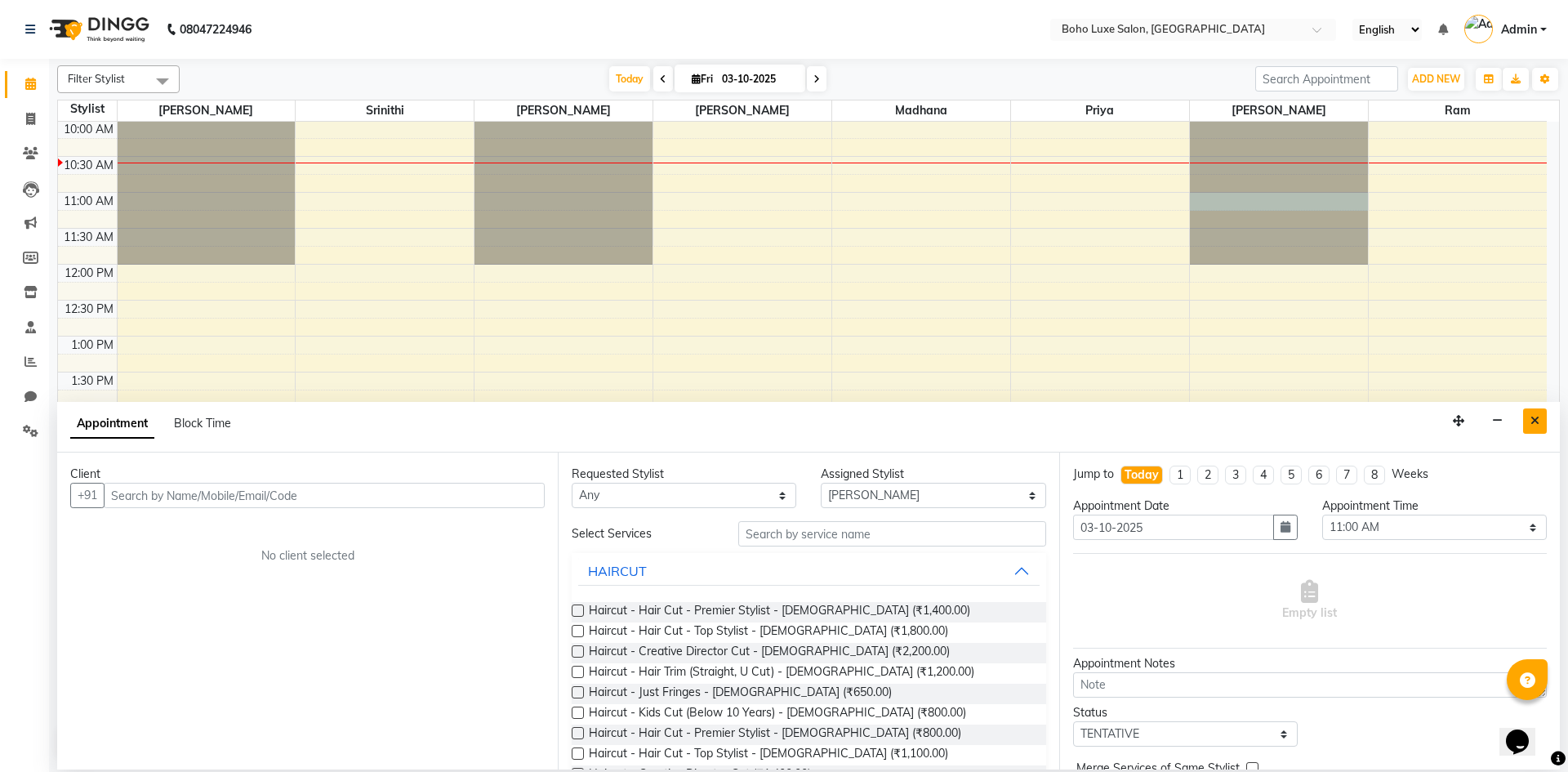
click at [1533, 419] on icon "Close" at bounding box center [1534, 421] width 9 height 12
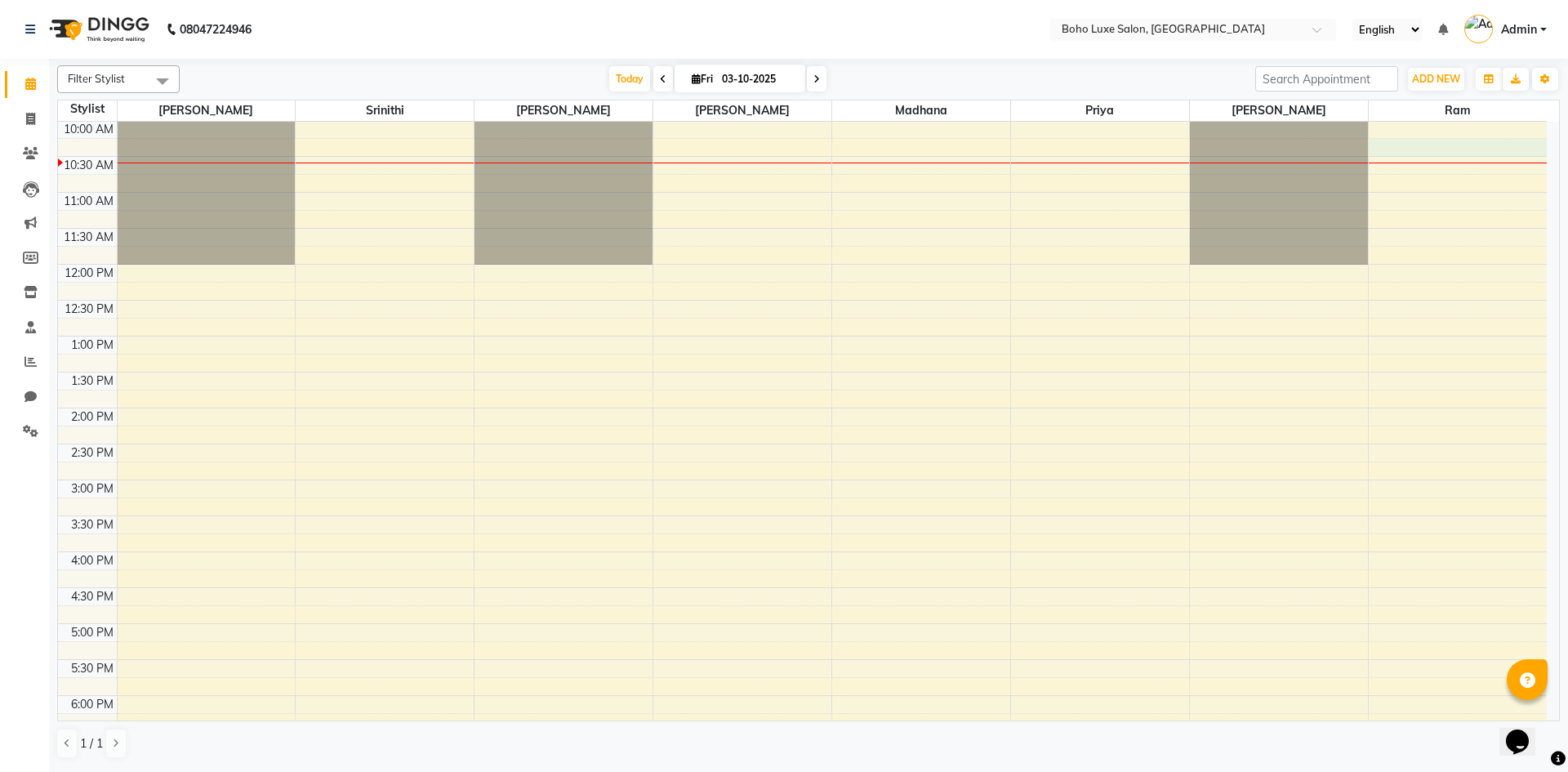
click at [1481, 152] on div "9:00 AM 9:30 AM 10:00 AM 10:30 AM 11:00 AM 11:30 AM 12:00 PM 12:30 PM 1:00 PM 1…" at bounding box center [802, 515] width 1489 height 934
select select "84267"
select select "615"
select select "tentative"
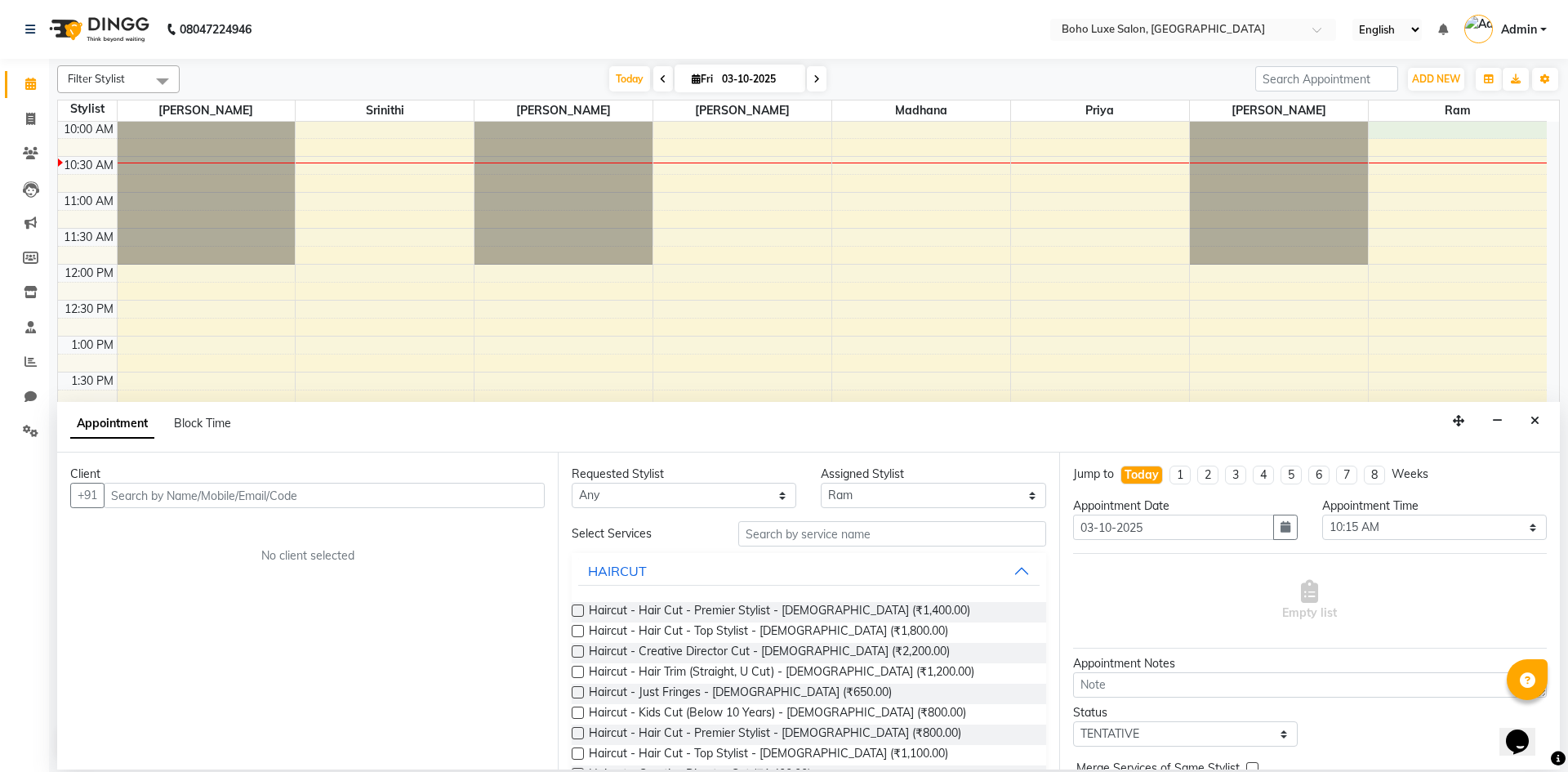
click at [1481, 130] on div "9:00 AM 9:30 AM 10:00 AM 10:30 AM 11:00 AM 11:30 AM 12:00 PM 12:30 PM 1:00 PM 1…" at bounding box center [802, 515] width 1489 height 934
click at [1537, 422] on icon "Close" at bounding box center [1534, 421] width 9 height 12
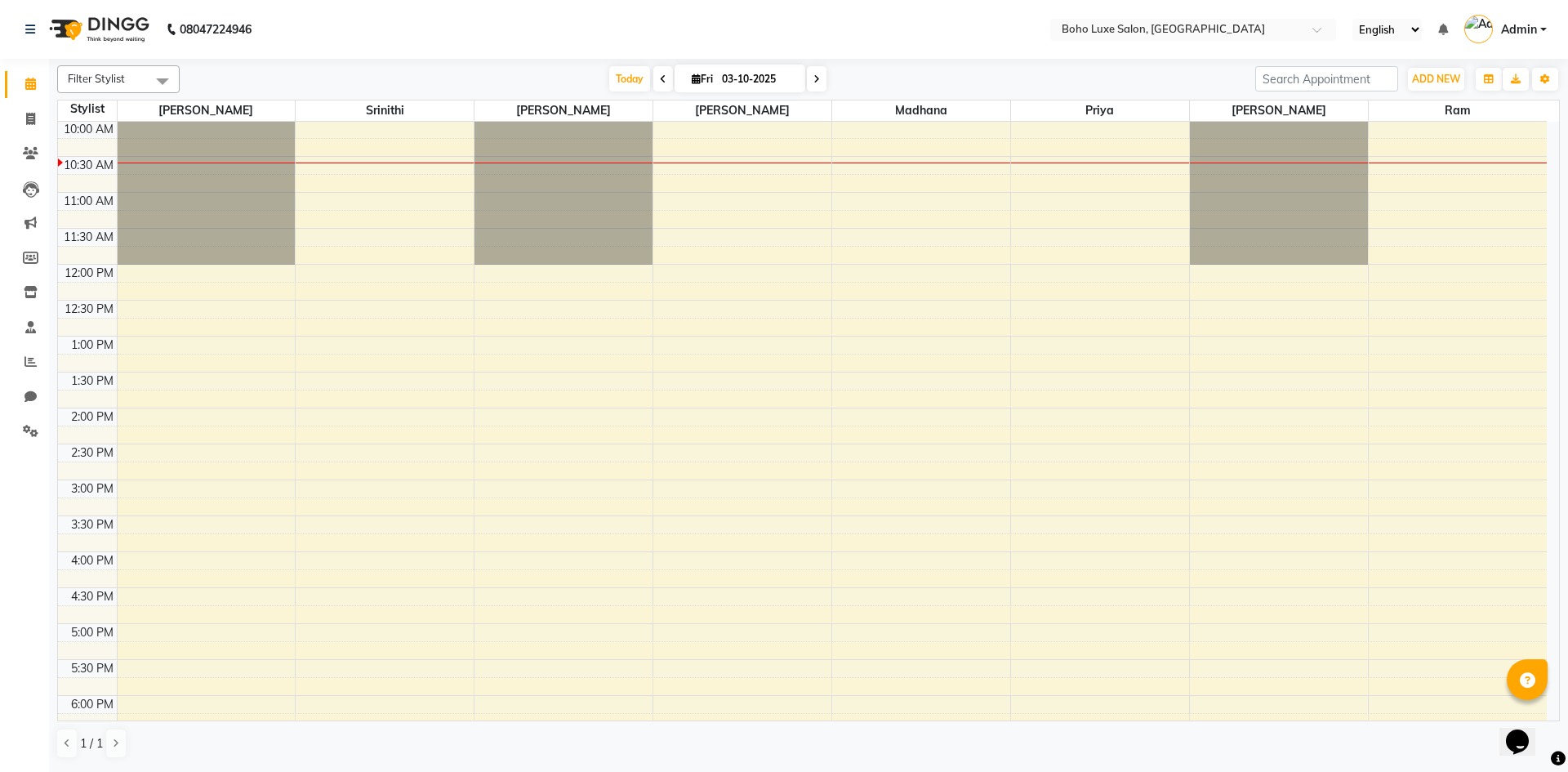
scroll to position [0, 0]
